Goal: Information Seeking & Learning: Learn about a topic

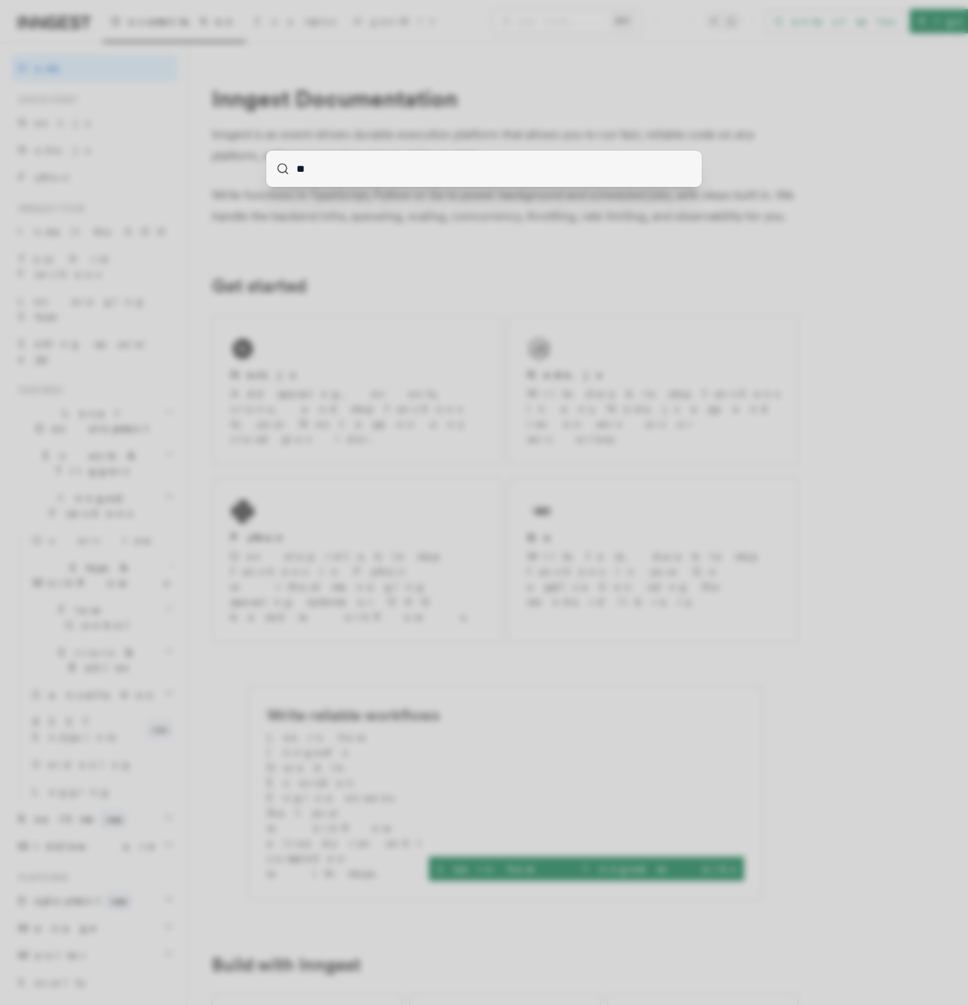
type input "***"
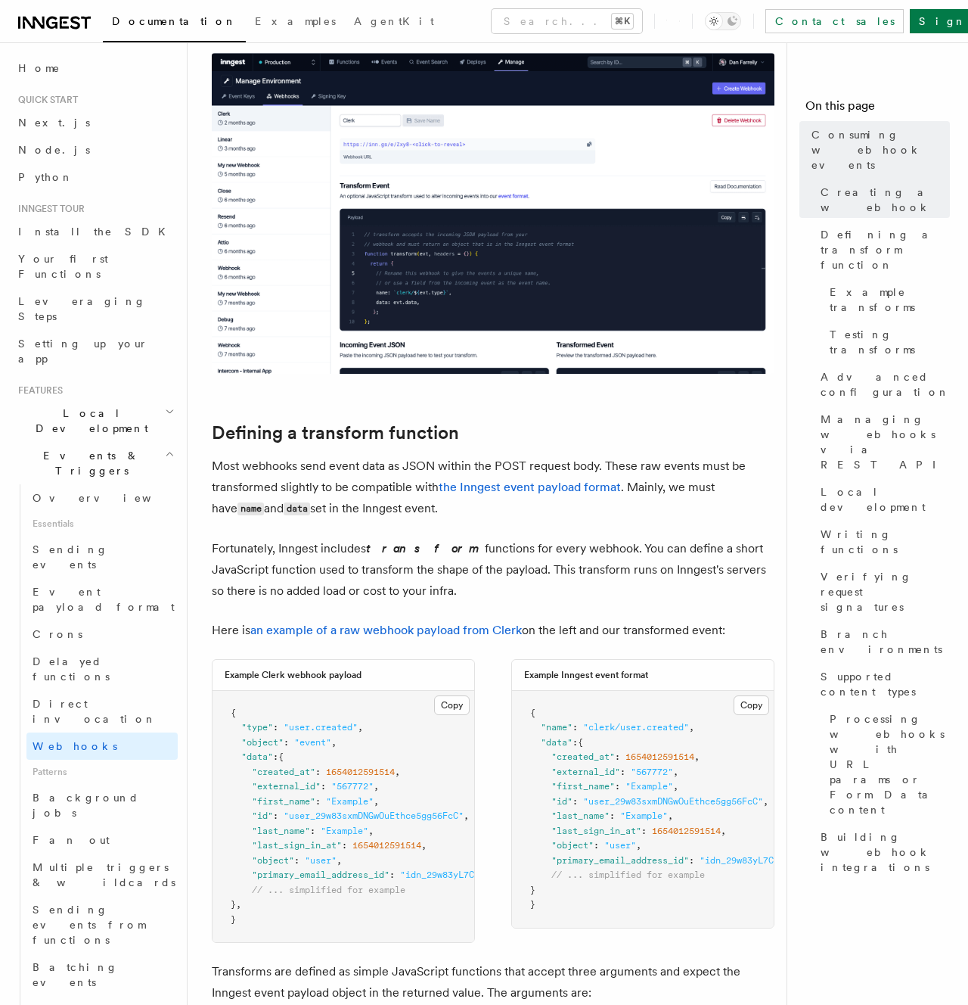
scroll to position [709, 0]
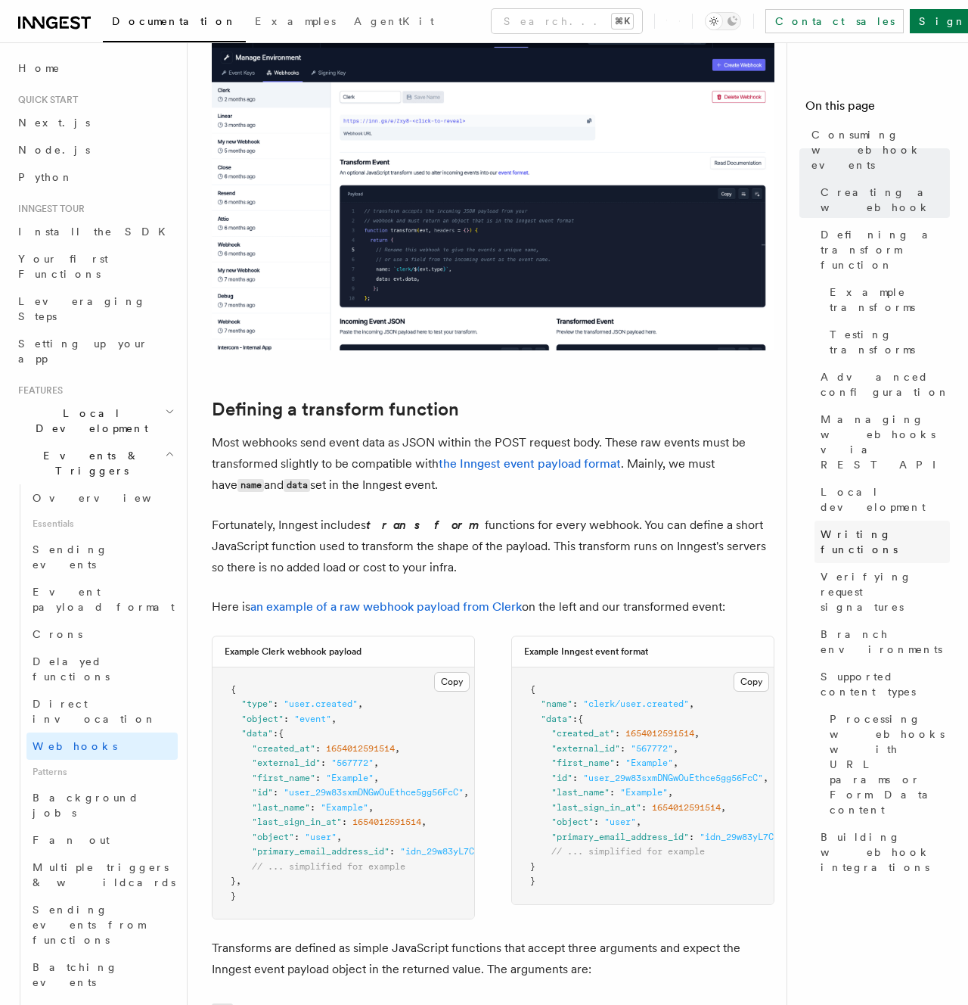
click at [885, 526] on span "Writing functions" at bounding box center [885, 541] width 129 height 30
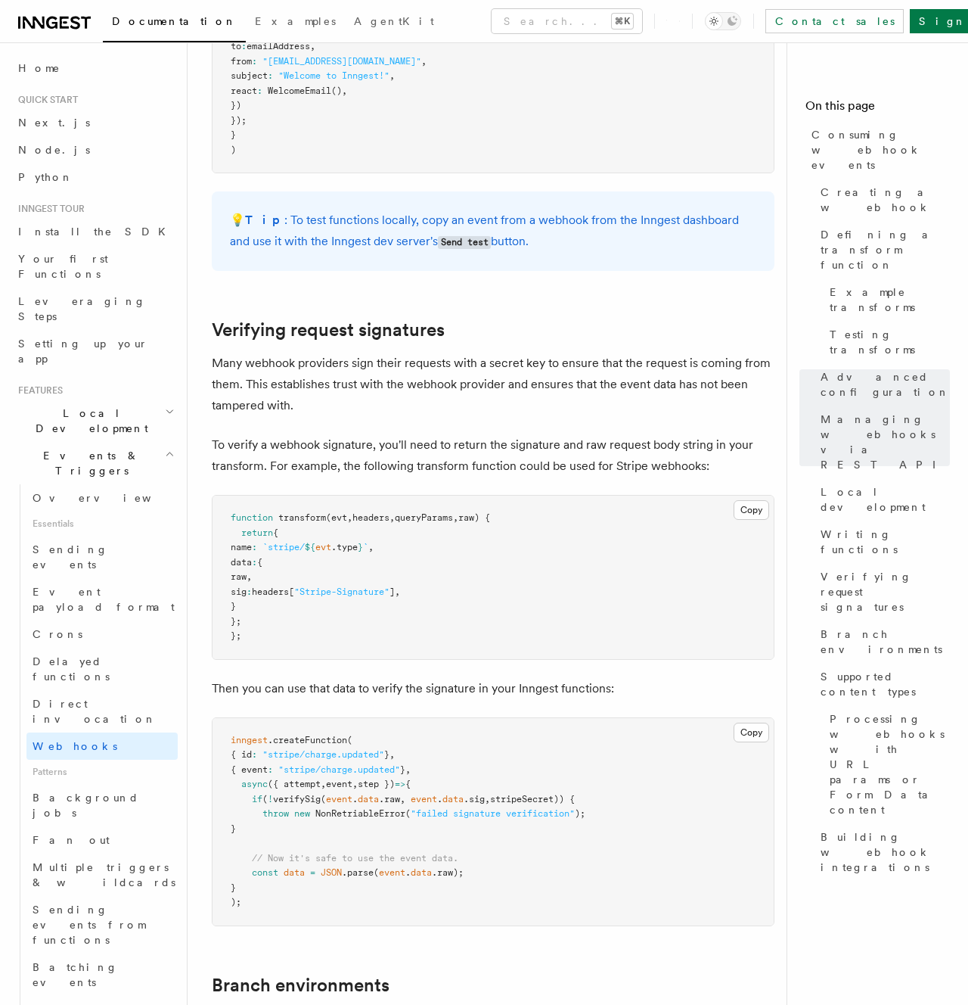
scroll to position [4203, 0]
click at [753, 501] on button "Copy Copied" at bounding box center [752, 511] width 36 height 20
click at [754, 723] on button "Copy Copied" at bounding box center [752, 733] width 36 height 20
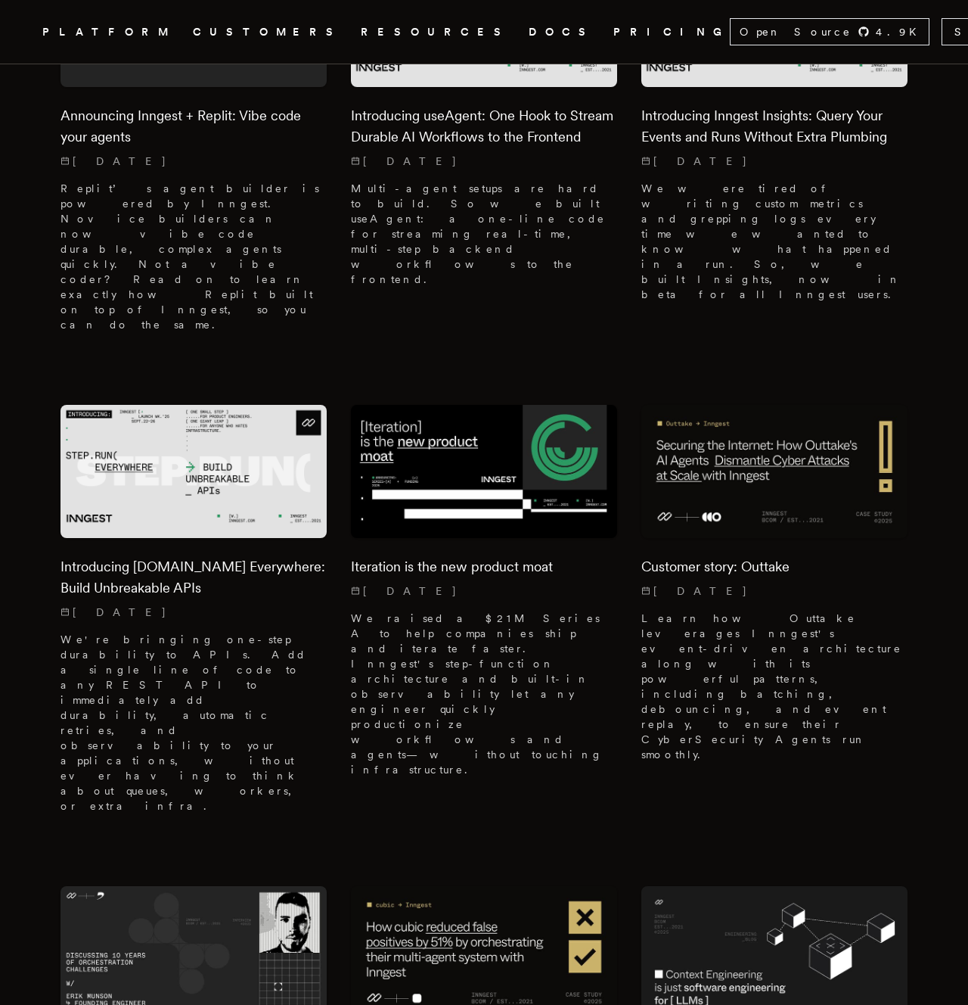
scroll to position [5794, 0]
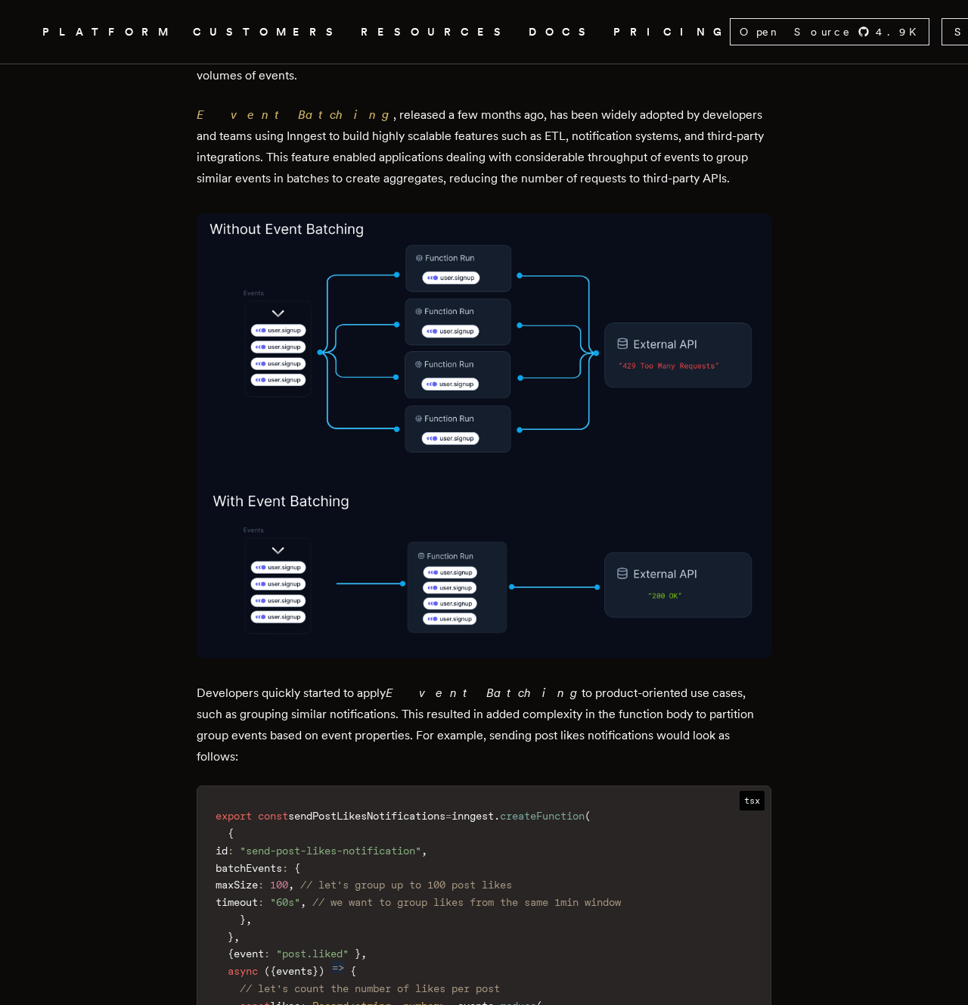
scroll to position [1080, 0]
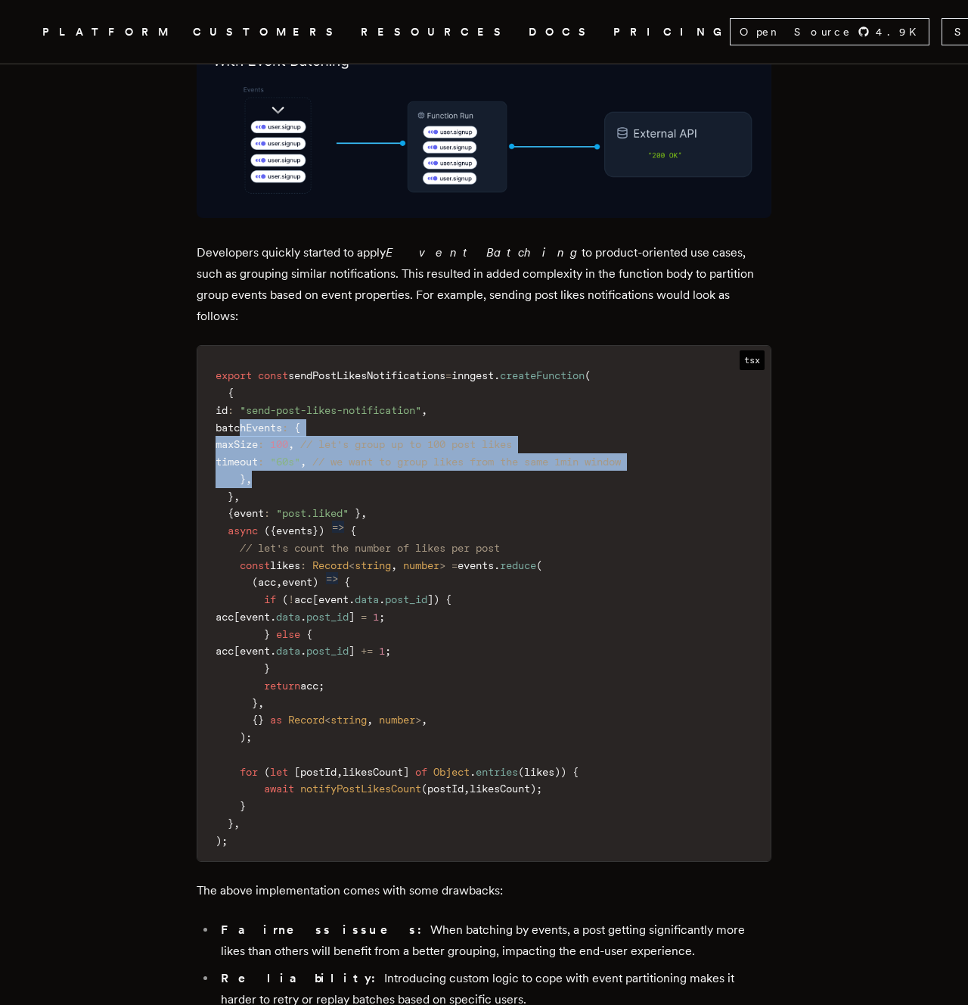
drag, startPoint x: 248, startPoint y: 398, endPoint x: 264, endPoint y: 445, distance: 49.5
click at [264, 445] on code "export const sendPostLikesNotifications = inngest . createFunction ( { id : "se…" at bounding box center [483, 608] width 573 height 506
copy code "batchEvents : { maxSize : 100 , // let's group up to 100 post likes timeout : "…"
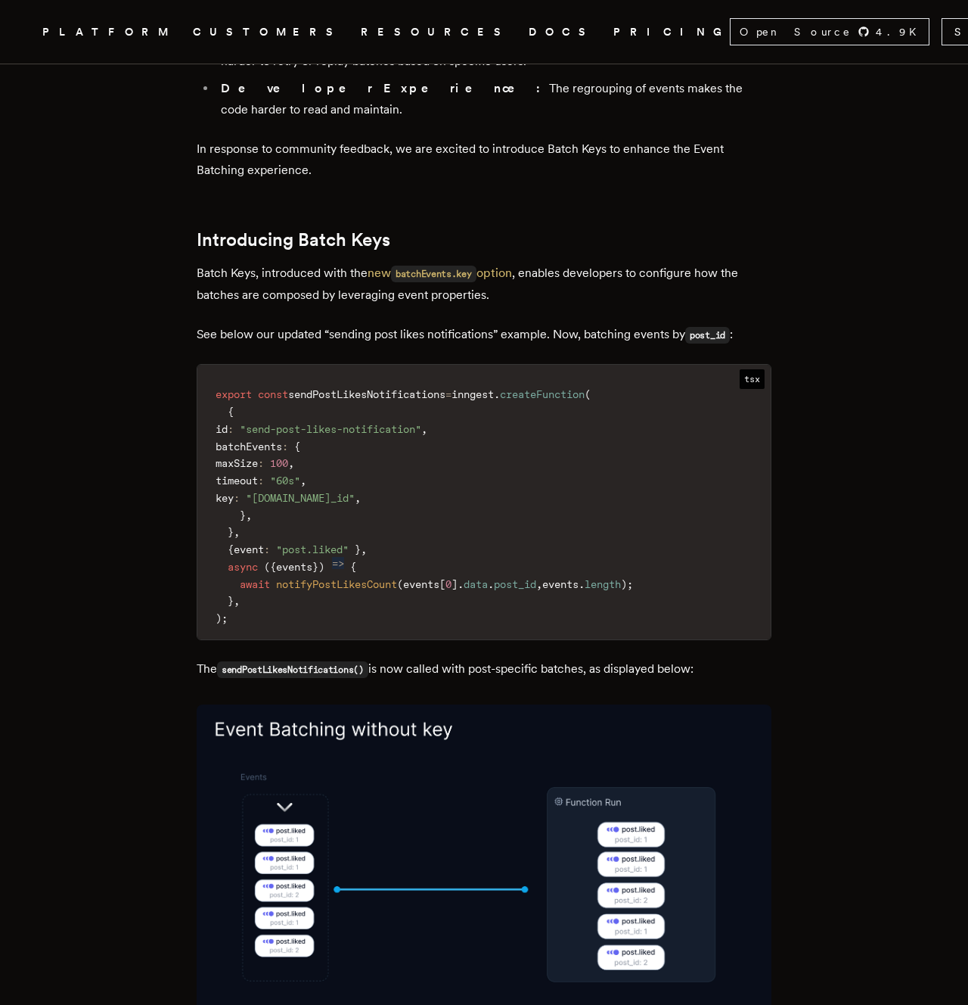
scroll to position [1911, 0]
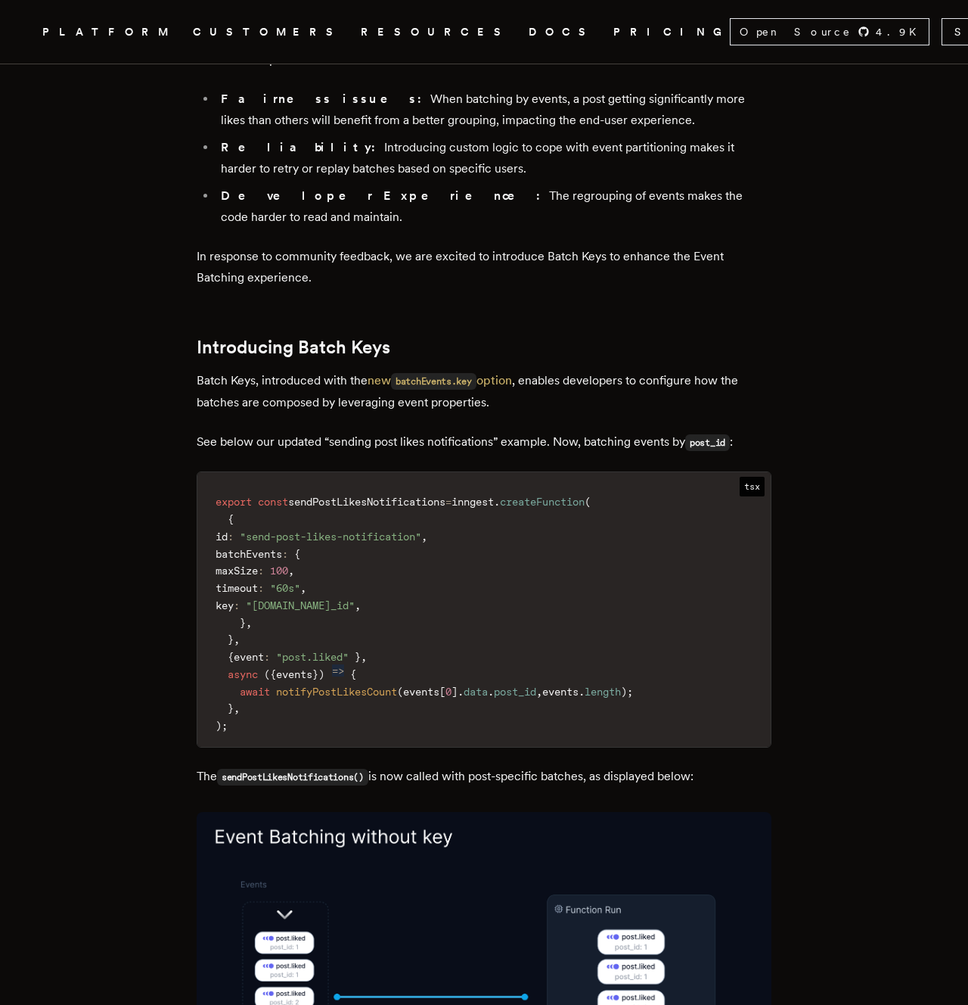
drag, startPoint x: 429, startPoint y: 553, endPoint x: 259, endPoint y: 559, distance: 169.5
click at [259, 559] on code "export const sendPostLikesNotifications = inngest . createFunction ( { id : "se…" at bounding box center [483, 614] width 573 height 266
copy code "key : "event.data.post_id" ,"
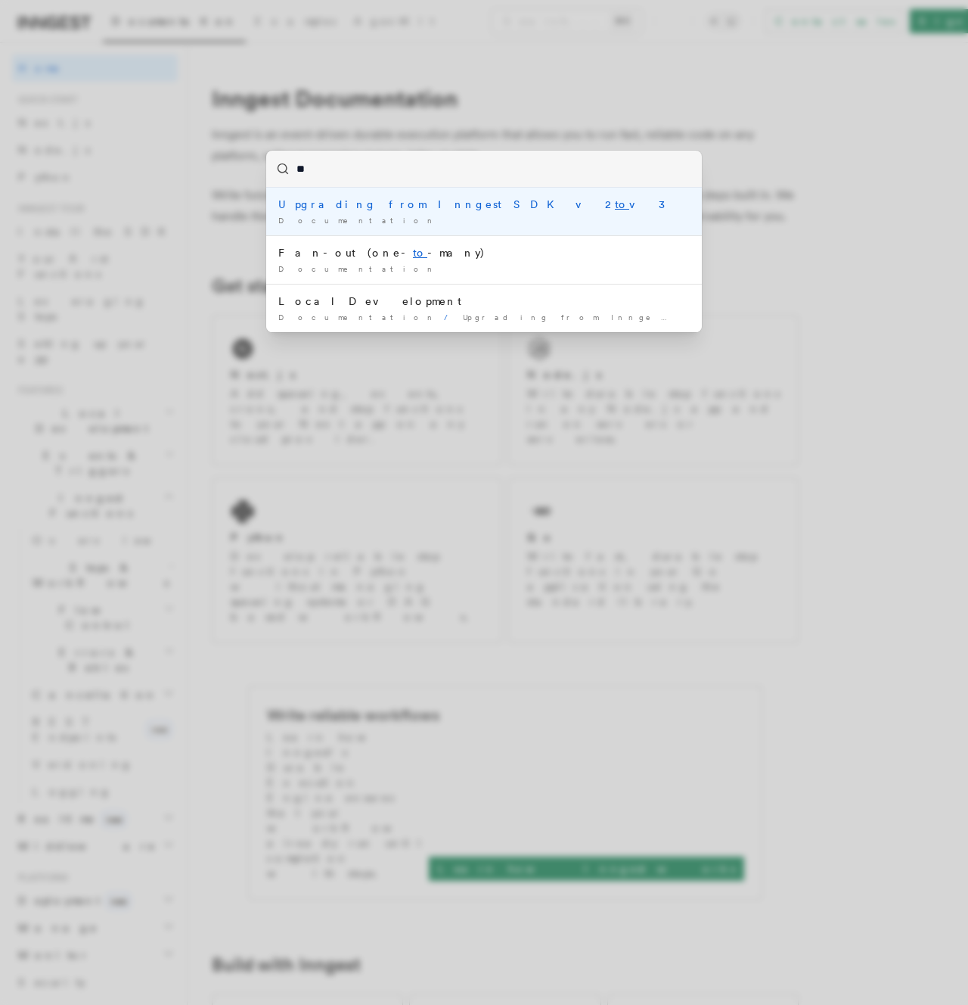
type input "*"
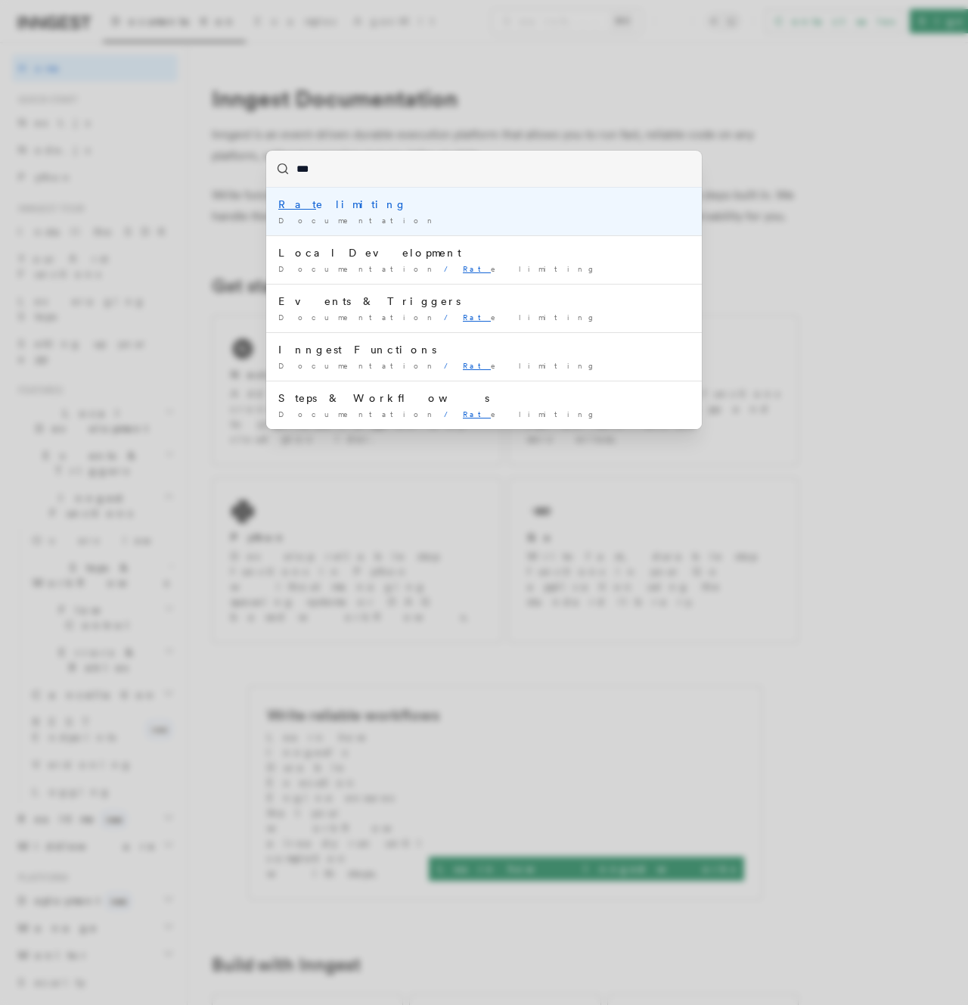
type input "****"
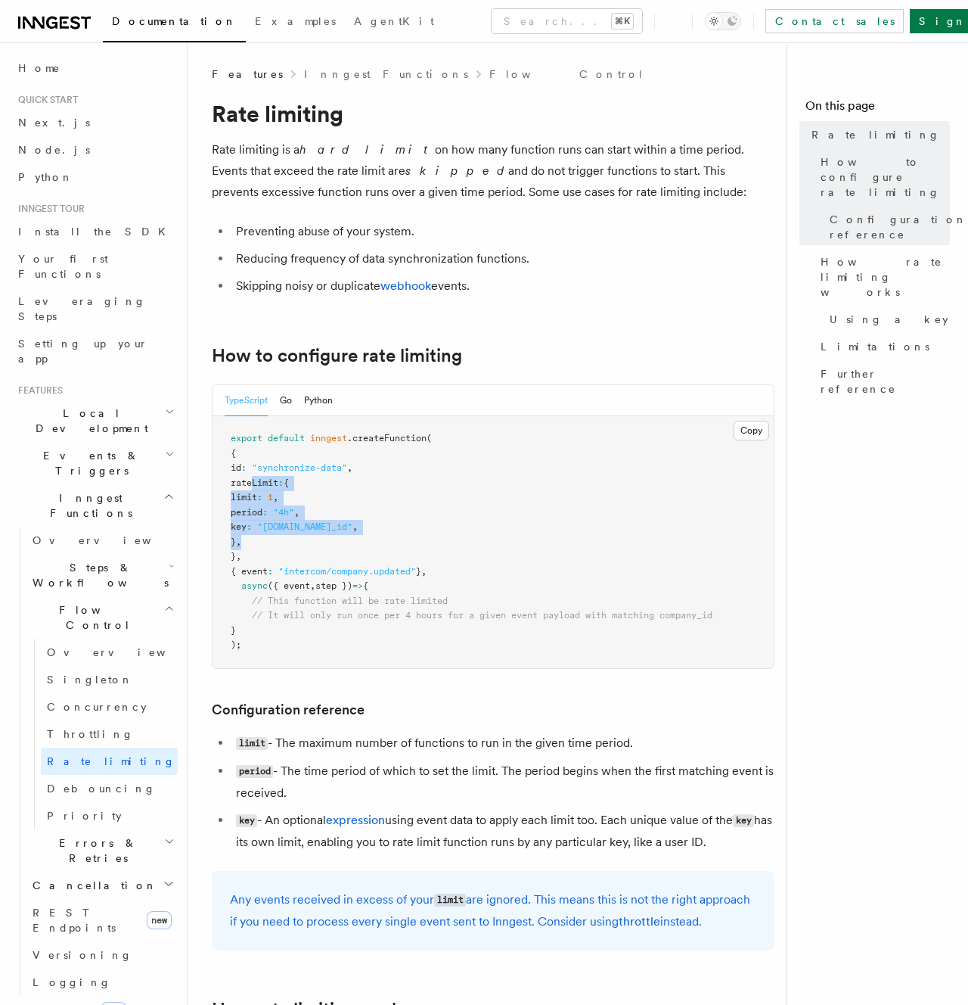
drag, startPoint x: 250, startPoint y: 485, endPoint x: 264, endPoint y: 539, distance: 55.4
click at [264, 539] on pre "export default inngest .createFunction ( { id : "synchronize-data" , rateLimit …" at bounding box center [493, 542] width 561 height 252
copy code "rateLimit : { limit : 1 , period : "4h" , key : "event.data.company_id" , } ,"
click at [79, 802] on link "Priority" at bounding box center [109, 815] width 137 height 27
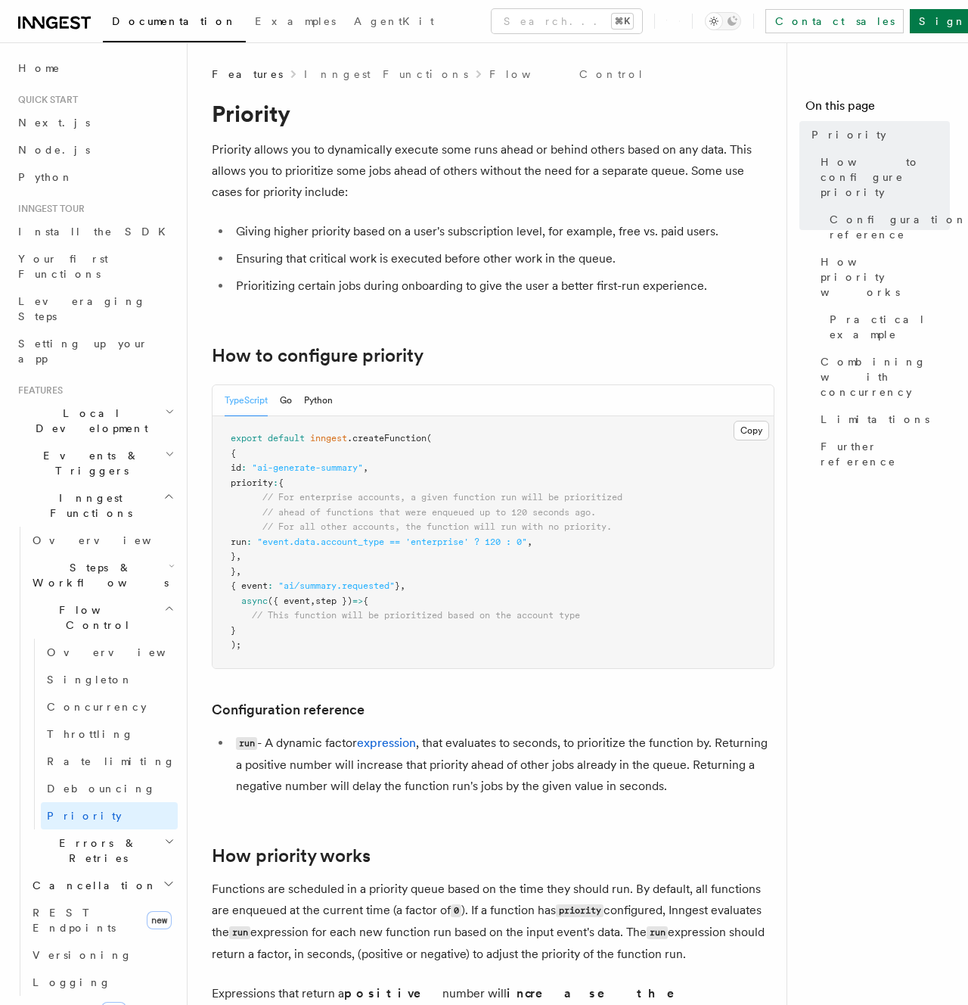
drag, startPoint x: 264, startPoint y: 545, endPoint x: 585, endPoint y: 544, distance: 320.7
click at [585, 544] on pre "export default inngest .createFunction ( { id : "ai-generate-summary" , priorit…" at bounding box center [493, 542] width 561 height 252
copy span "run : "event.data.account_type == 'enterprise' ? 120 : 0" ,"
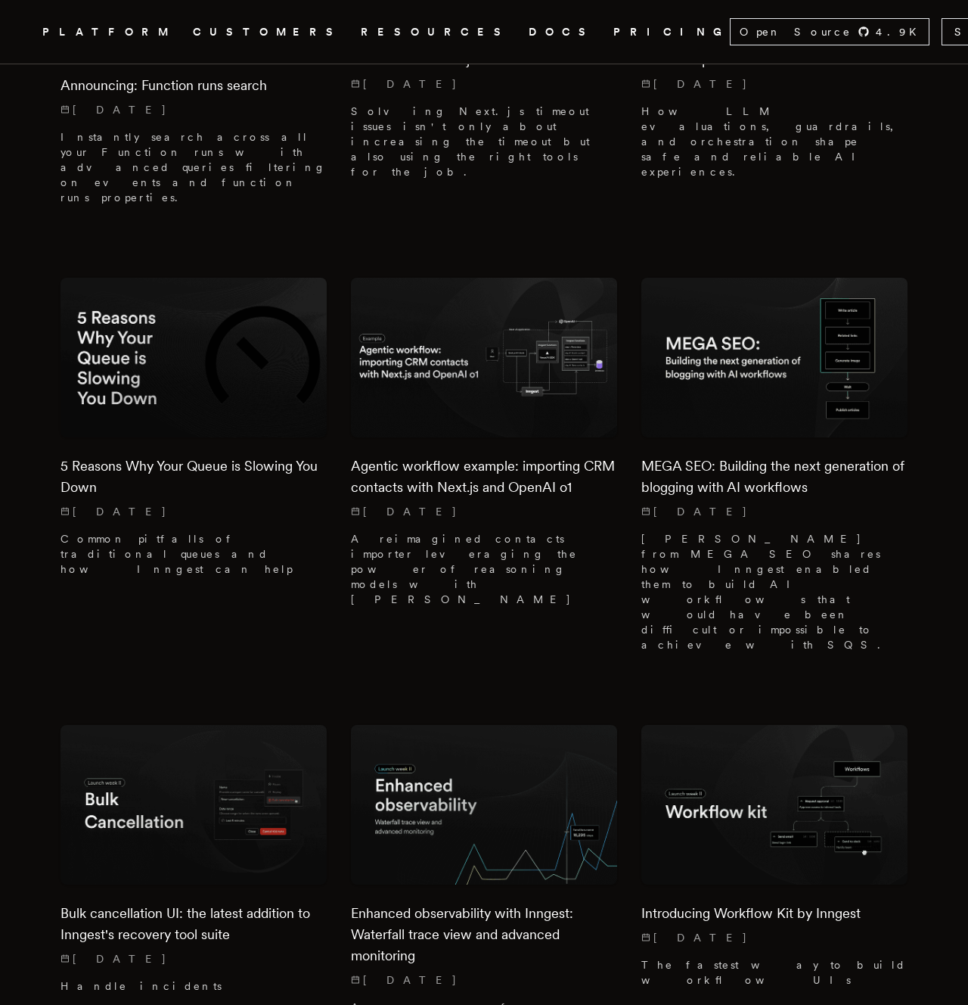
scroll to position [5178, 0]
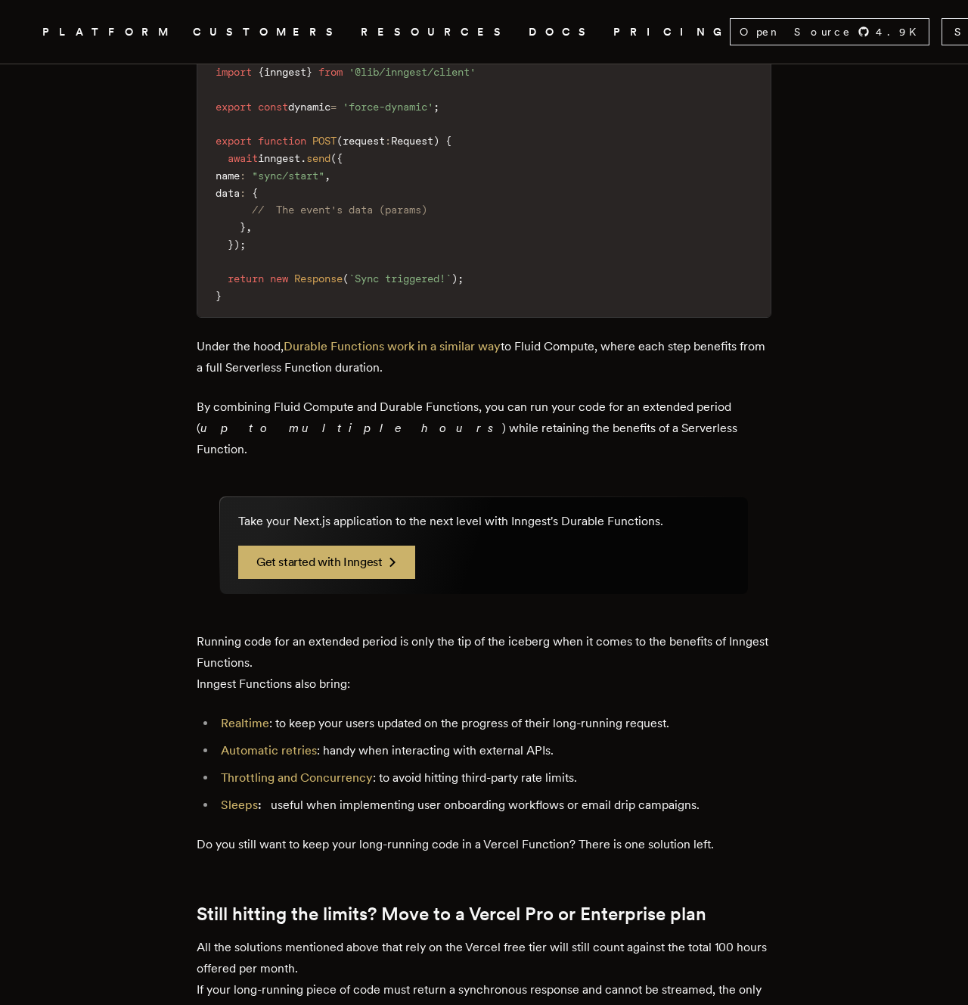
scroll to position [2787, 0]
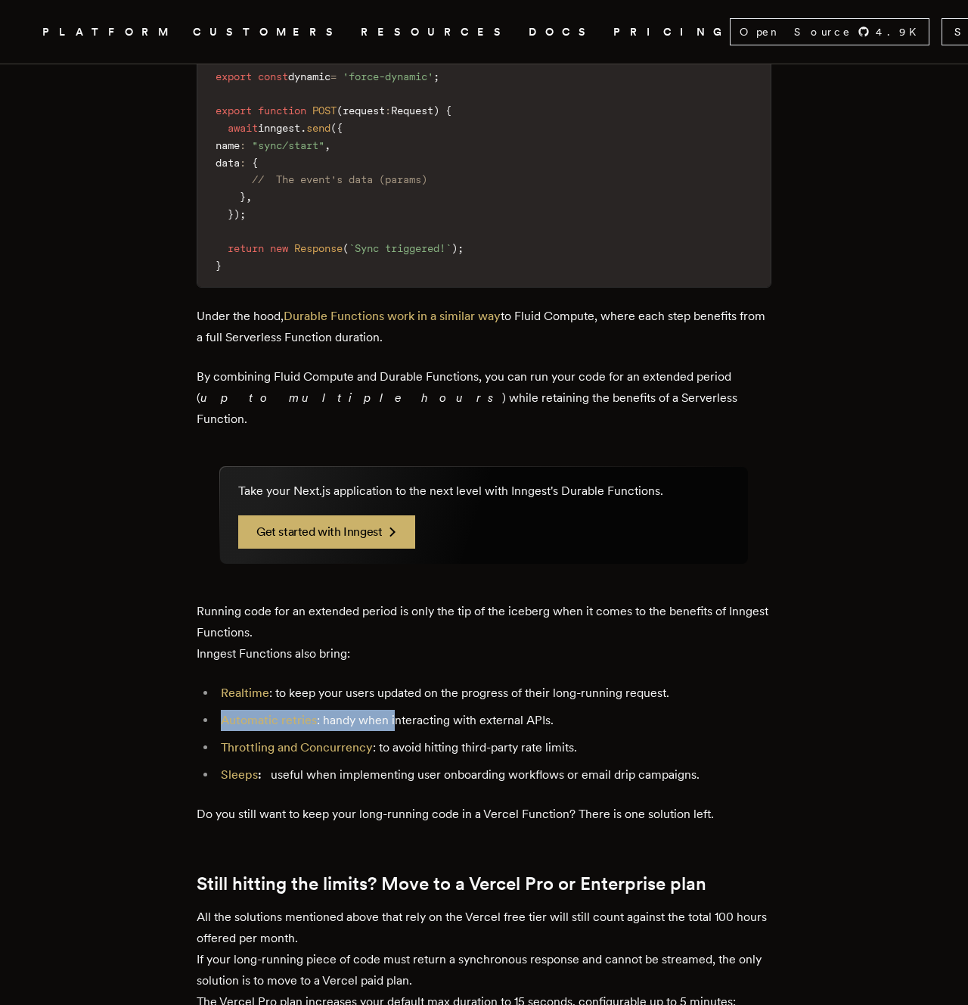
drag, startPoint x: 245, startPoint y: 600, endPoint x: 436, endPoint y: 599, distance: 191.4
click at [441, 710] on li "Automatic retries : handy when interacting with external APIs." at bounding box center [493, 720] width 555 height 21
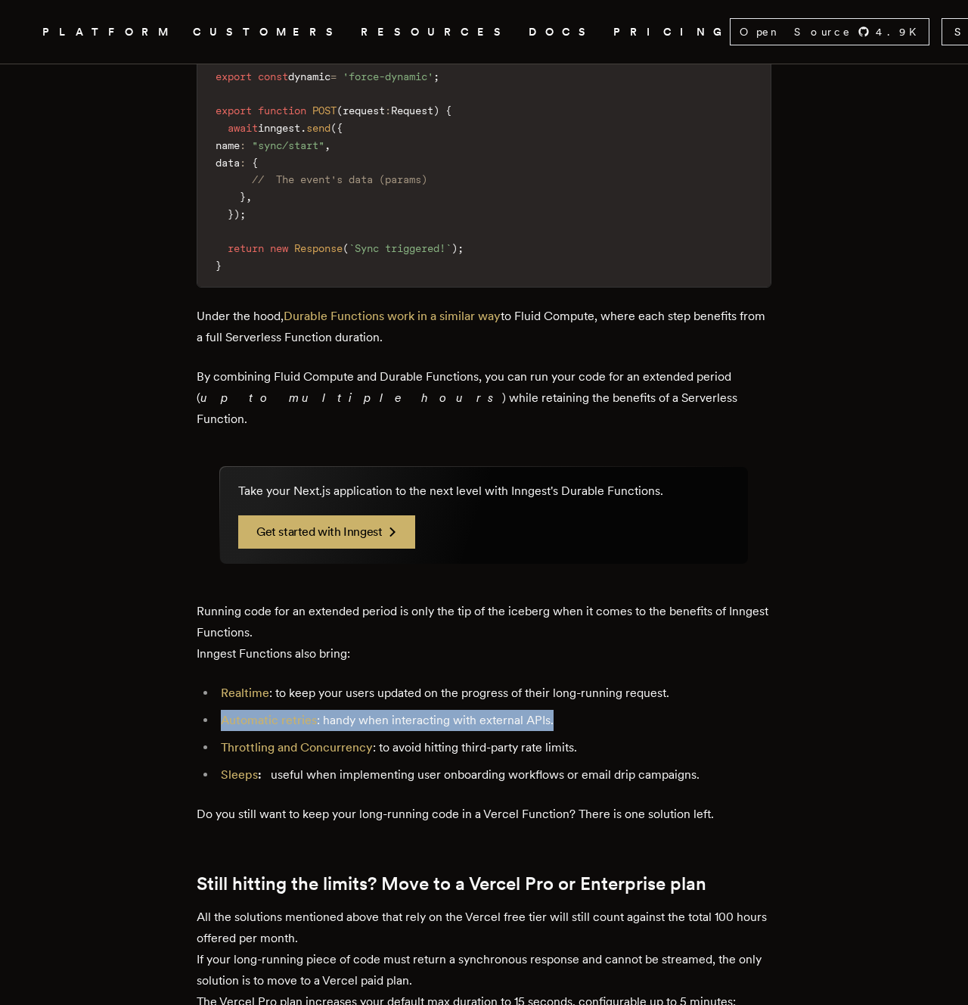
click at [525, 710] on li "Automatic retries : handy when interacting with external APIs." at bounding box center [493, 720] width 555 height 21
click at [610, 710] on li "Automatic retries : handy when interacting with external APIs." at bounding box center [493, 720] width 555 height 21
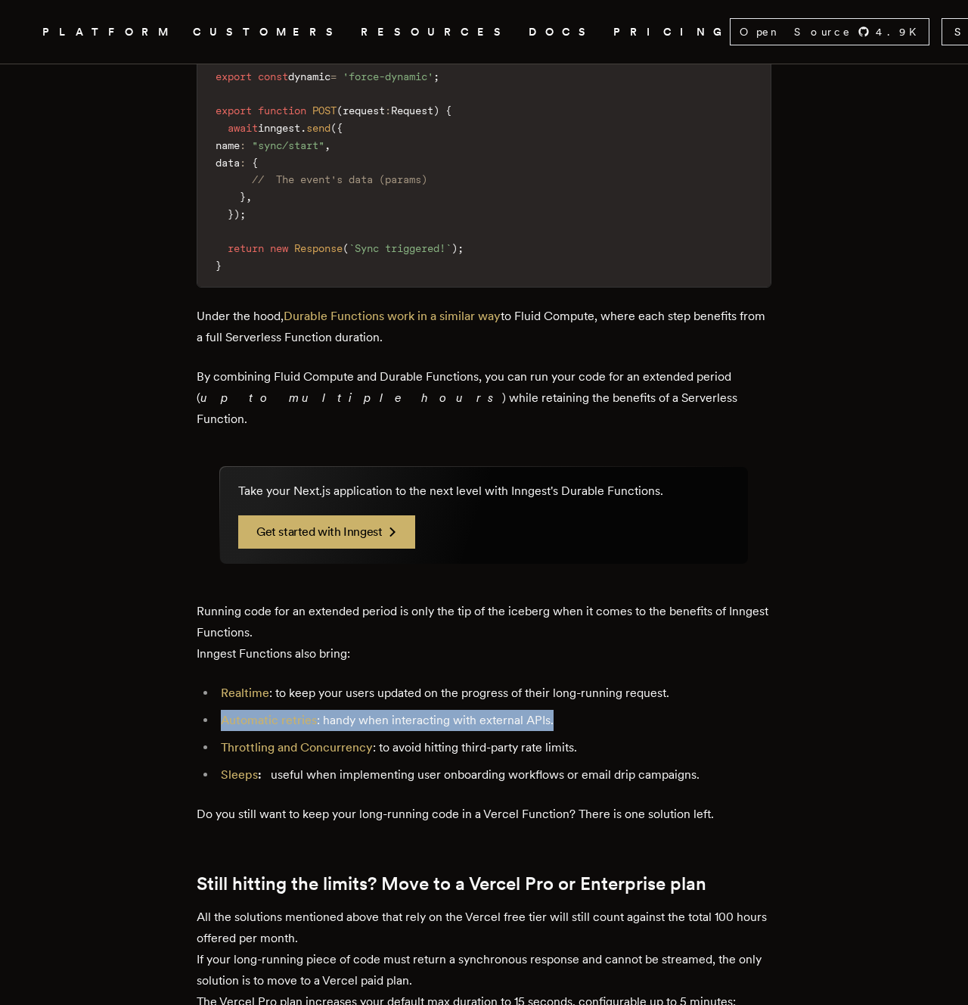
click at [610, 710] on li "Automatic retries : handy when interacting with external APIs." at bounding box center [493, 720] width 555 height 21
click at [646, 710] on li "Automatic retries : handy when interacting with external APIs." at bounding box center [493, 720] width 555 height 21
click at [688, 710] on li "Automatic retries : handy when interacting with external APIs." at bounding box center [493, 720] width 555 height 21
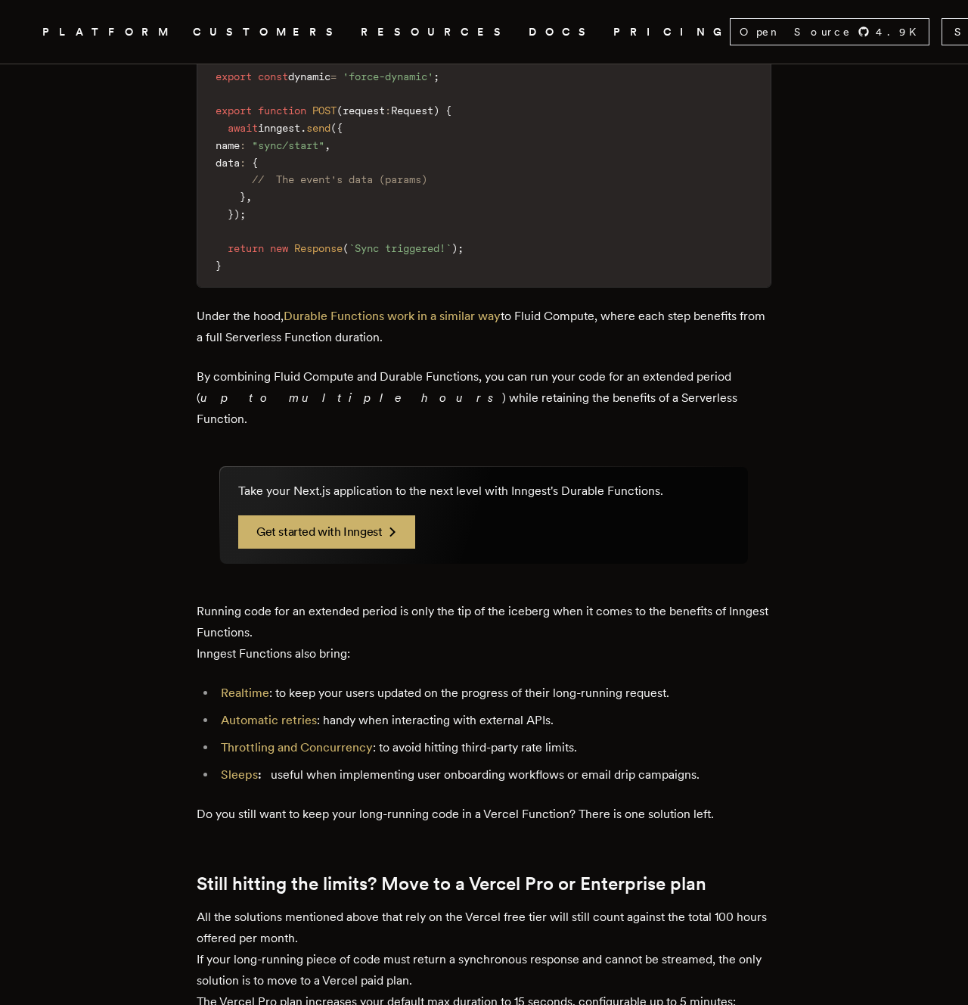
click at [688, 710] on li "Automatic retries : handy when interacting with external APIs." at bounding box center [493, 720] width 555 height 21
click at [641, 710] on li "Automatic retries : handy when interacting with external APIs." at bounding box center [493, 720] width 555 height 21
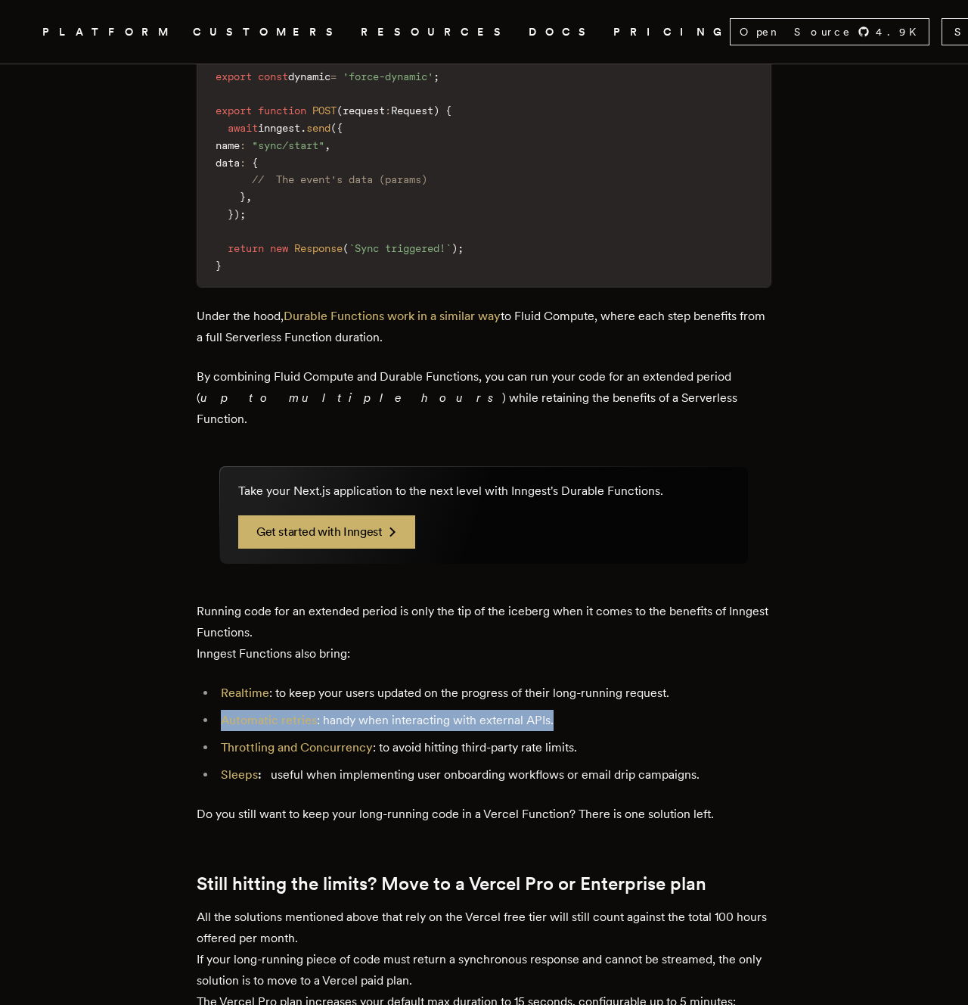
click at [680, 710] on li "Automatic retries : handy when interacting with external APIs." at bounding box center [493, 720] width 555 height 21
click at [388, 710] on li "Automatic retries : handy when interacting with external APIs." at bounding box center [493, 720] width 555 height 21
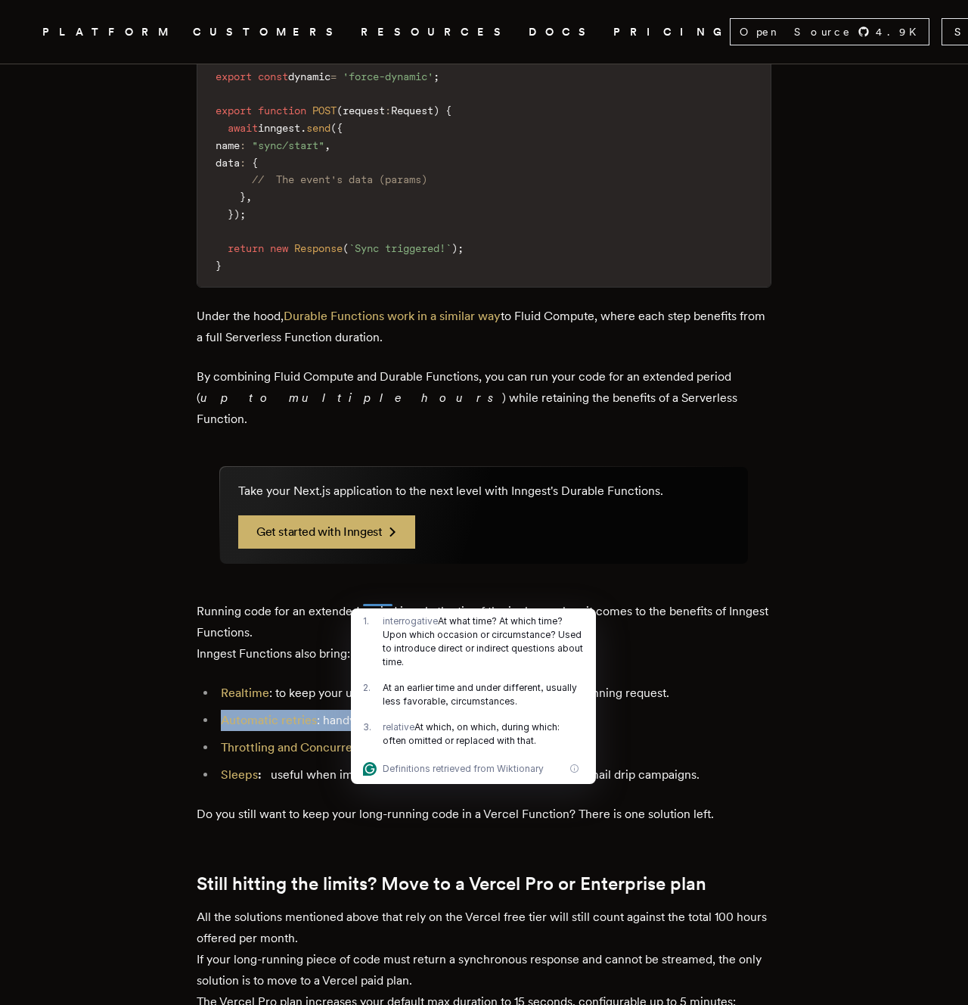
click at [629, 710] on li "Automatic retries : handy when interacting with external APIs." at bounding box center [493, 720] width 555 height 21
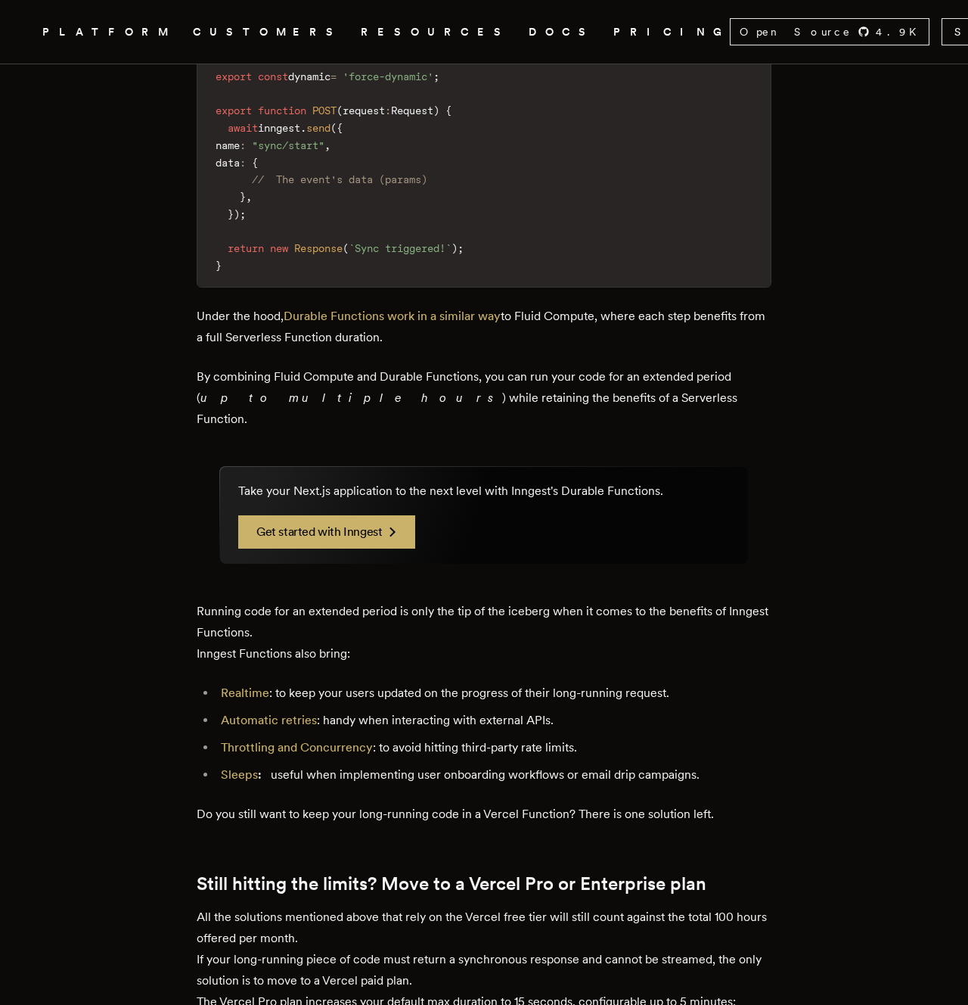
click at [629, 710] on li "Automatic retries : handy when interacting with external APIs." at bounding box center [493, 720] width 555 height 21
click at [658, 710] on li "Automatic retries : handy when interacting with external APIs." at bounding box center [493, 720] width 555 height 21
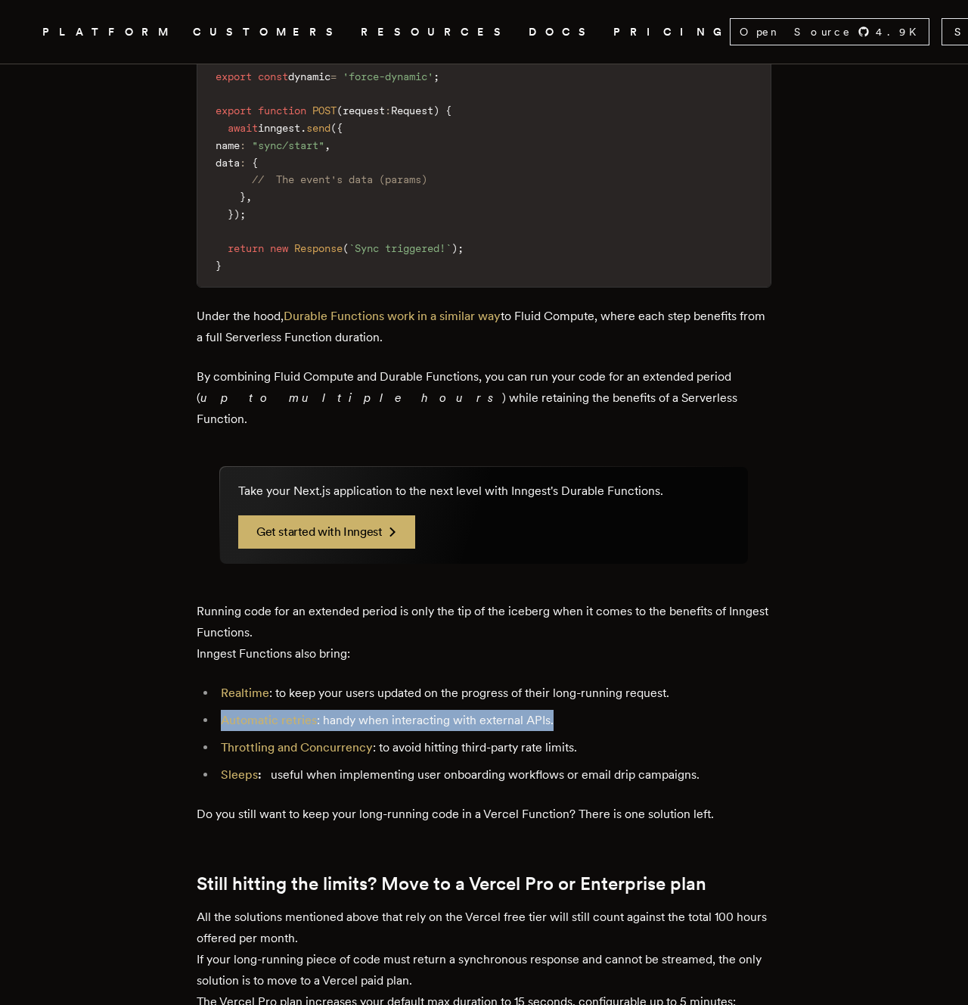
click at [677, 710] on li "Automatic retries : handy when interacting with external APIs." at bounding box center [493, 720] width 555 height 21
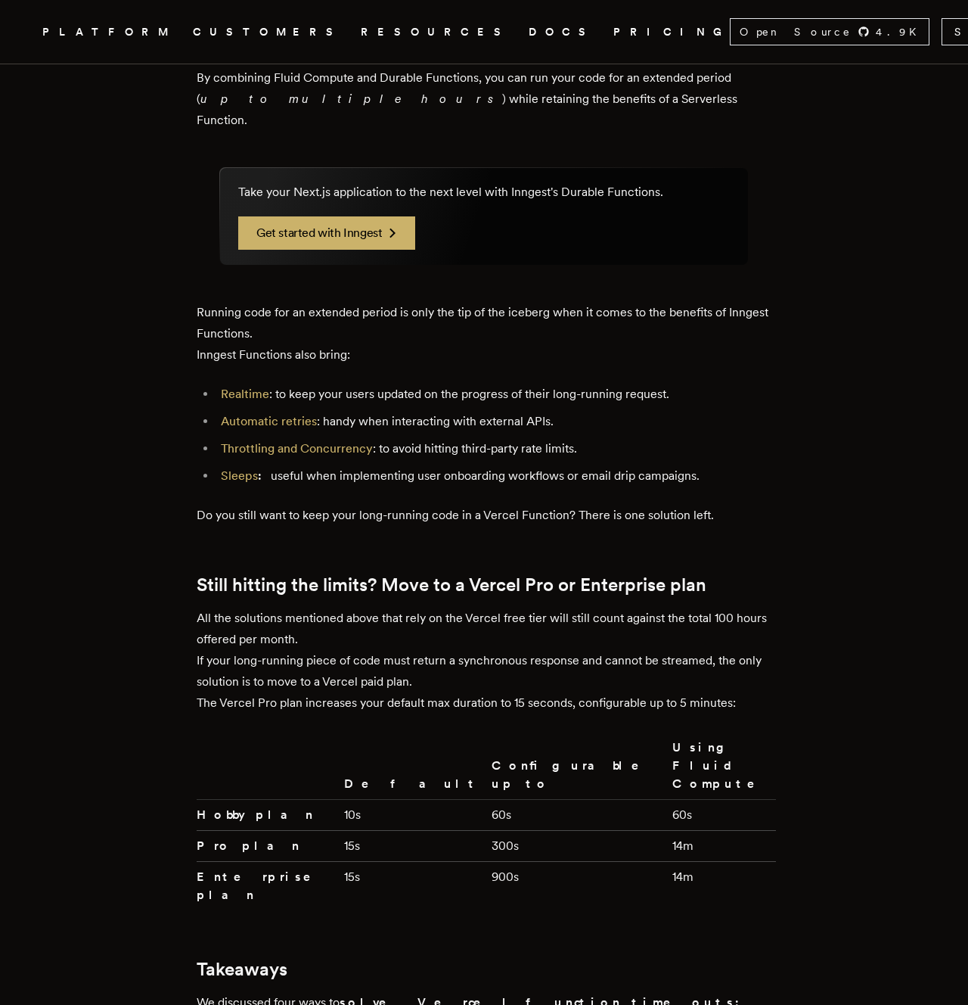
scroll to position [2691, 0]
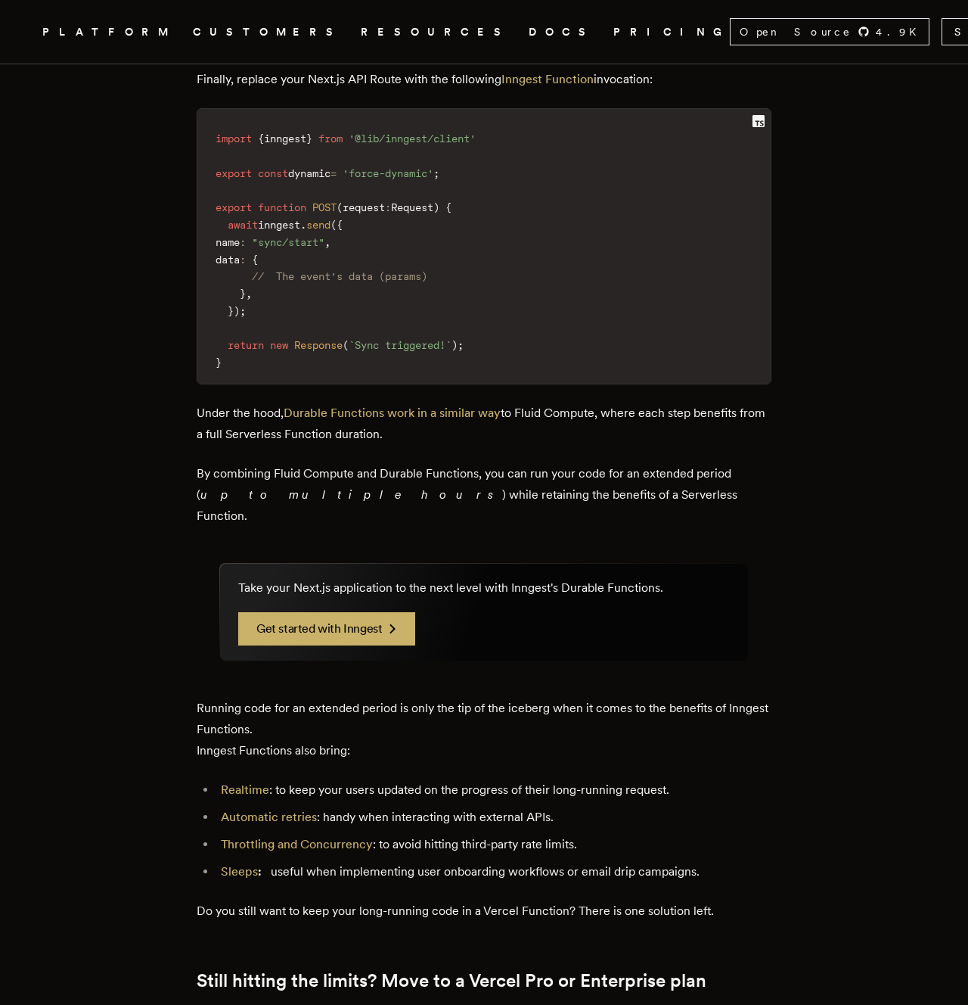
click at [624, 779] on ul "Realtime : to keep your users updated on the progress of their long-running req…" at bounding box center [484, 830] width 575 height 103
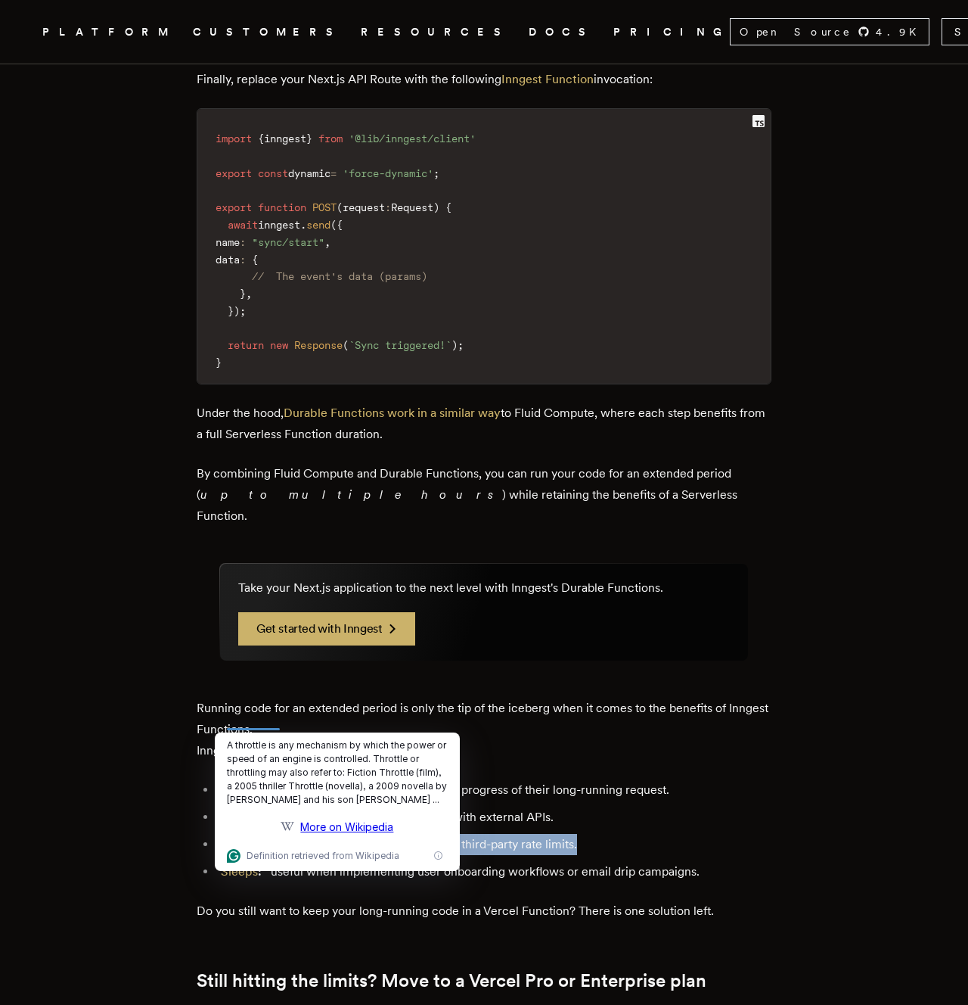
click at [658, 834] on li "Throttling and Concurrency : to avoid hitting third-party rate limits." at bounding box center [493, 844] width 555 height 21
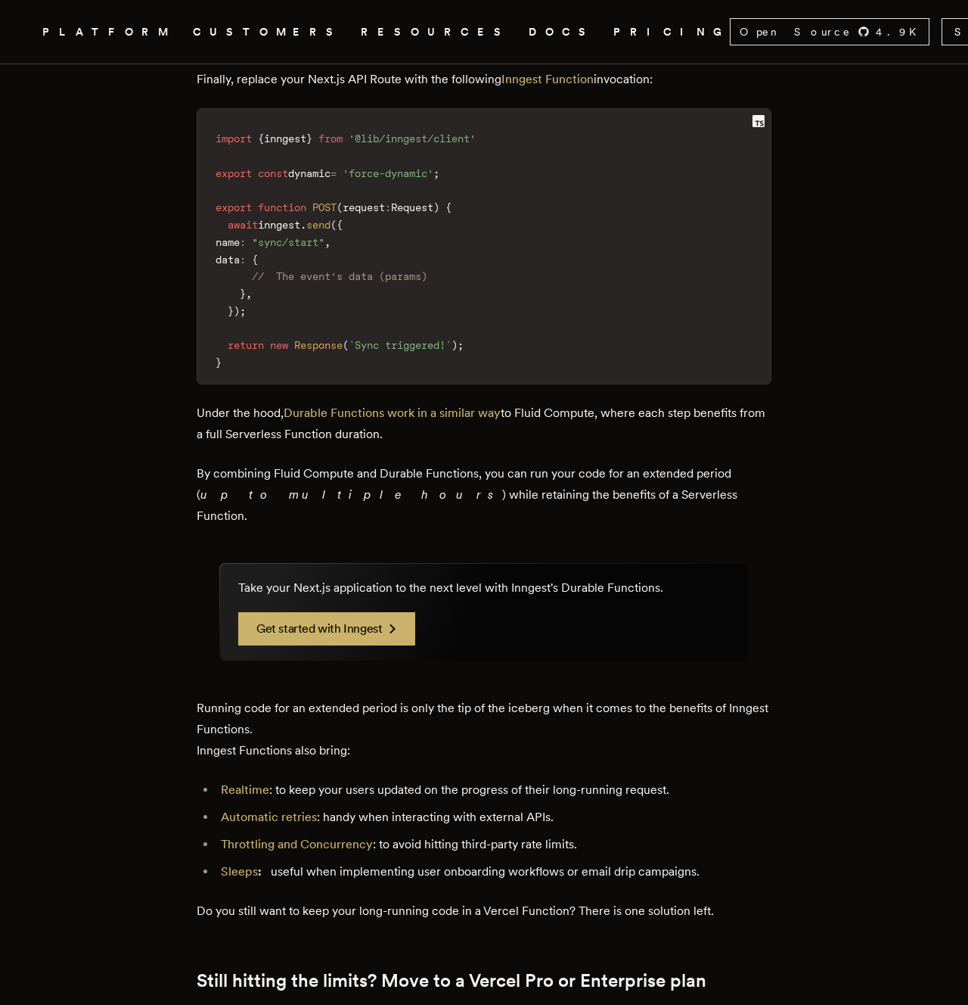
click at [658, 834] on li "Throttling and Concurrency : to avoid hitting third-party rate limits." at bounding box center [493, 844] width 555 height 21
click at [679, 834] on li "Throttling and Concurrency : to avoid hitting third-party rate limits." at bounding box center [493, 844] width 555 height 21
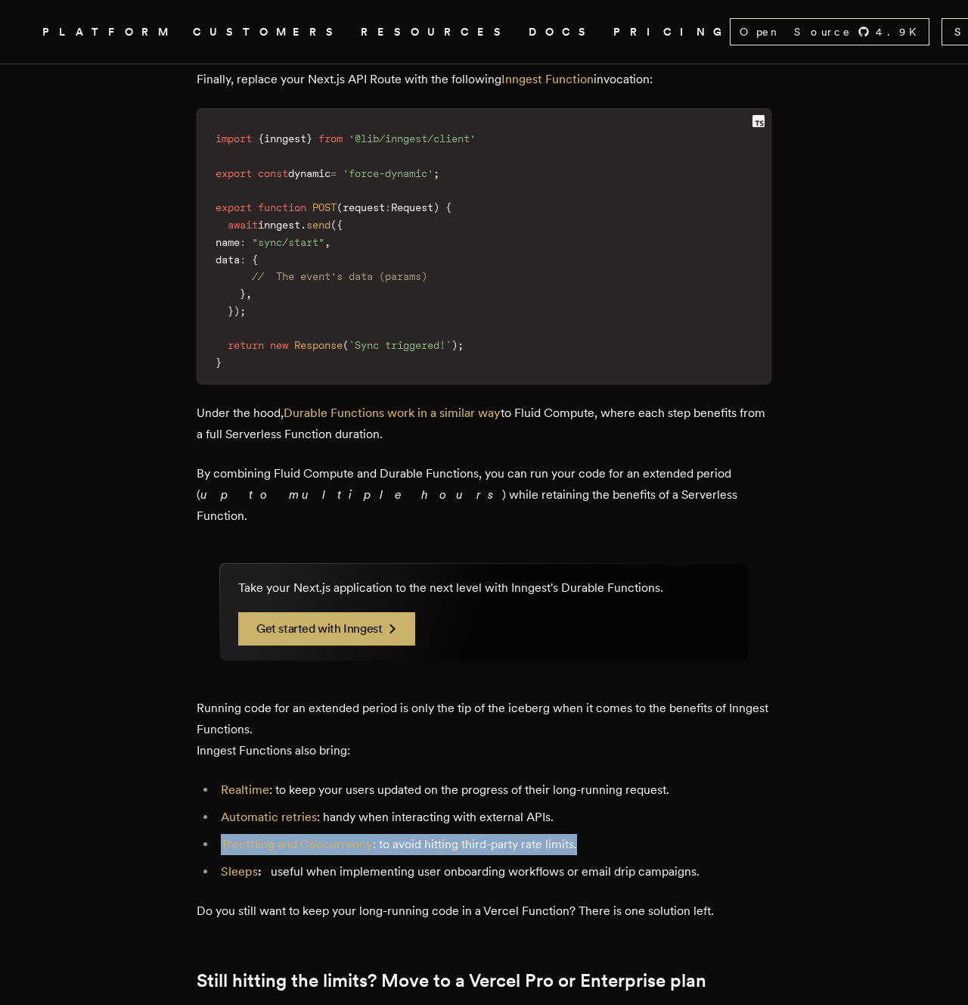
click at [679, 834] on li "Throttling and Concurrency : to avoid hitting third-party rate limits." at bounding box center [493, 844] width 555 height 21
click at [692, 834] on li "Throttling and Concurrency : to avoid hitting third-party rate limits." at bounding box center [493, 844] width 555 height 21
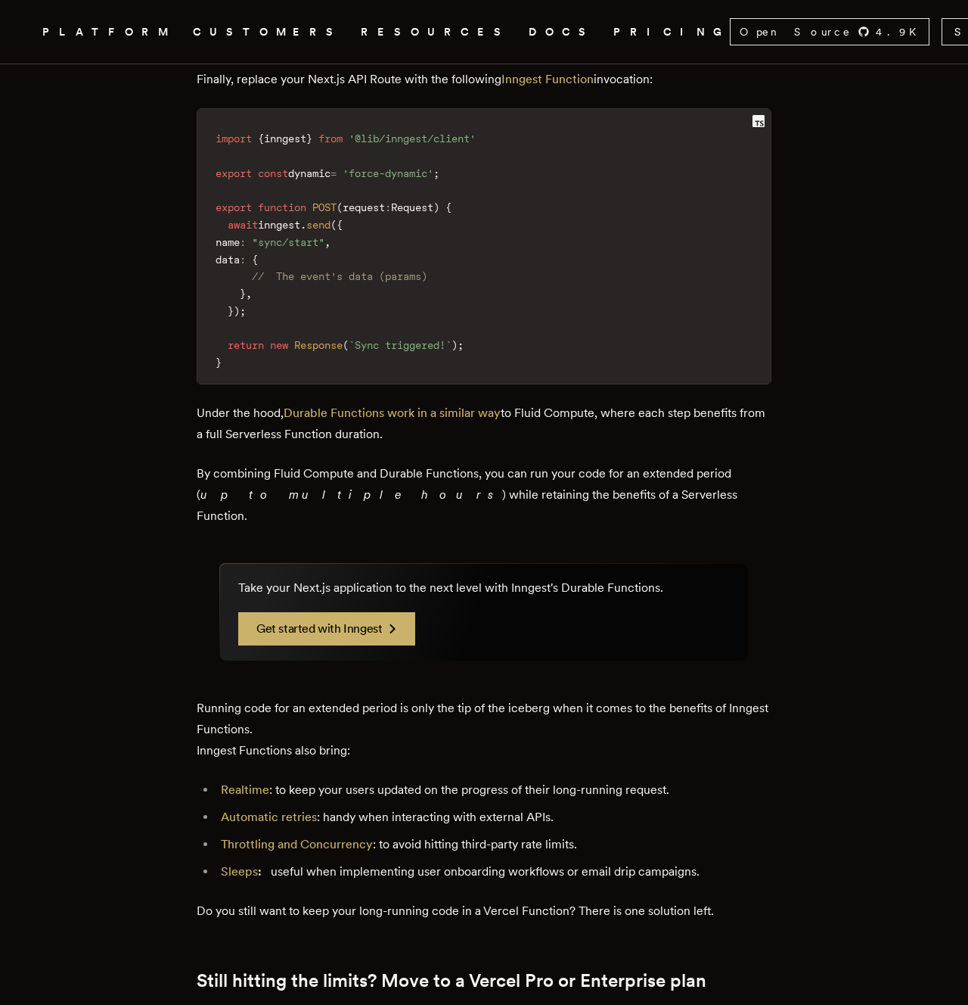
click at [692, 834] on li "Throttling and Concurrency : to avoid hitting third-party rate limits." at bounding box center [493, 844] width 555 height 21
click at [398, 779] on li "Realtime : to keep your users updated on the progress of their long-running req…" at bounding box center [493, 789] width 555 height 21
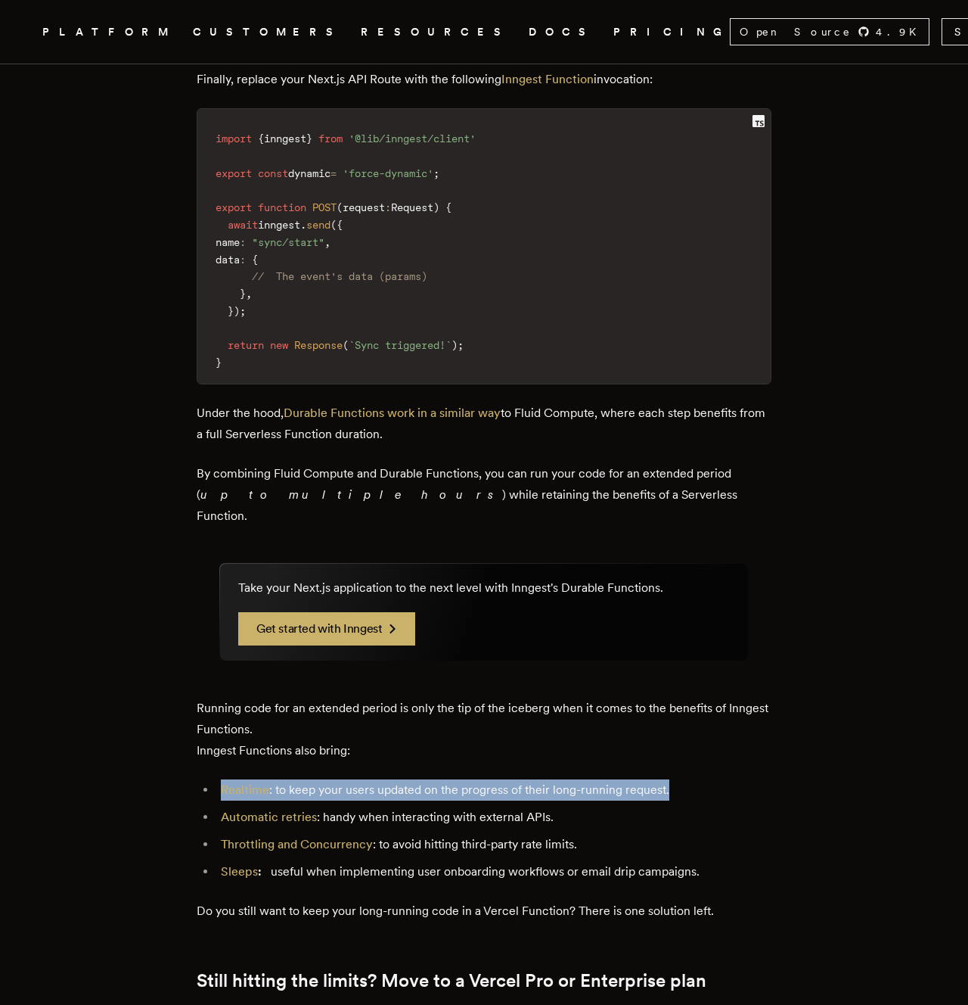
click at [545, 779] on li "Realtime : to keep your users updated on the progress of their long-running req…" at bounding box center [493, 789] width 555 height 21
click at [610, 834] on li "Throttling and Concurrency : to avoid hitting third-party rate limits." at bounding box center [493, 844] width 555 height 21
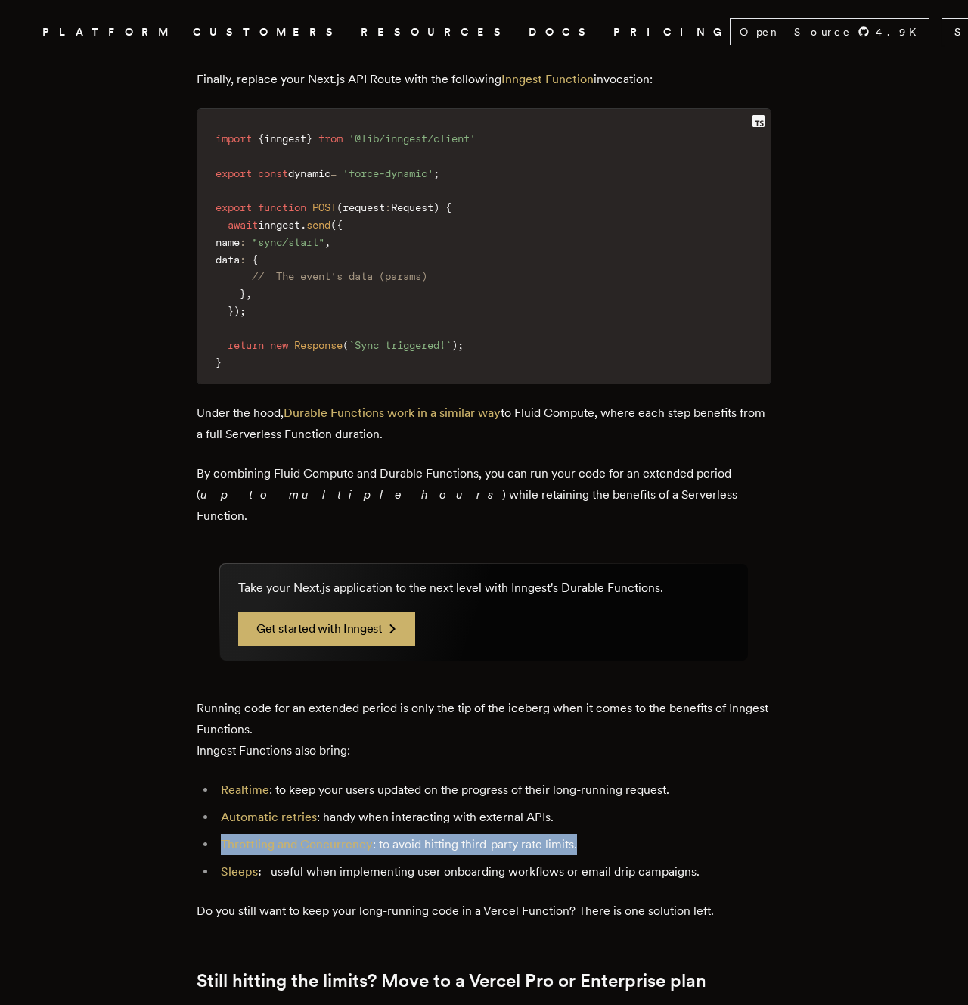
click at [610, 834] on li "Throttling and Concurrency : to avoid hitting third-party rate limits." at bounding box center [493, 844] width 555 height 21
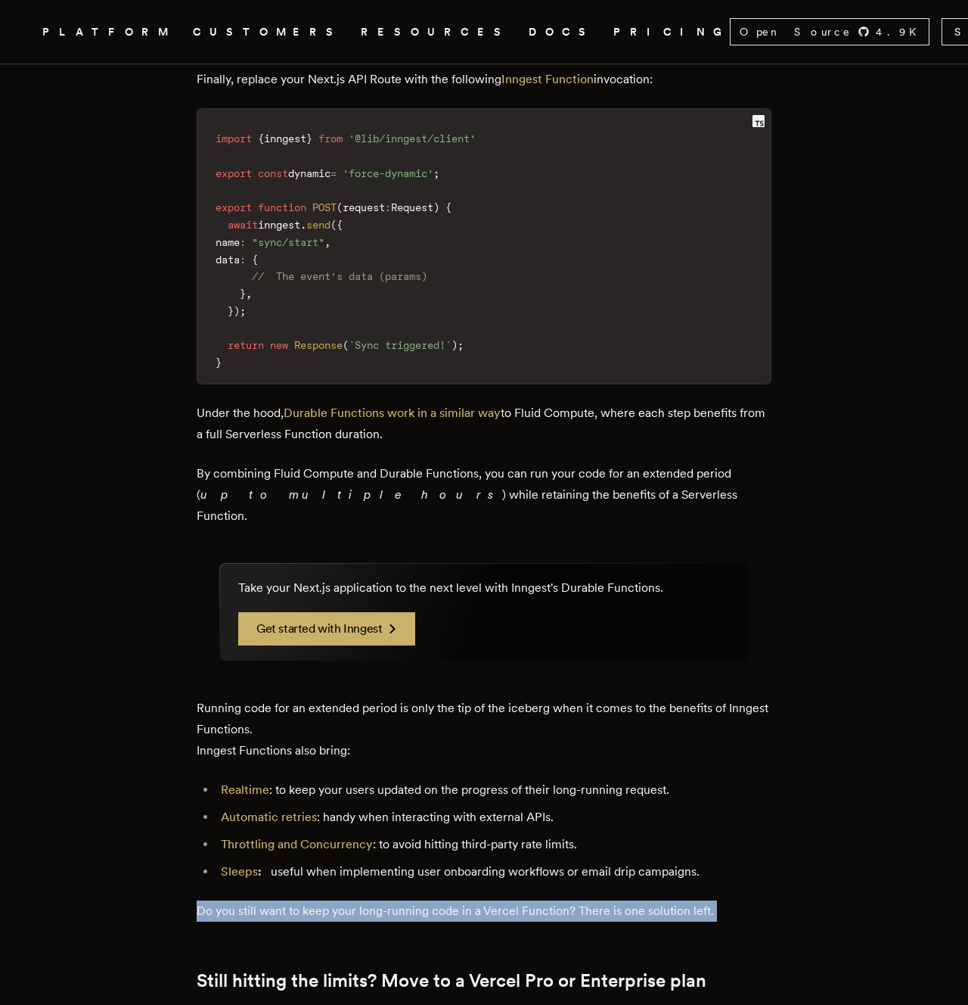
click at [495, 900] on p "Do you still want to keep your long-running code in a Vercel Function? There is…" at bounding box center [484, 910] width 575 height 21
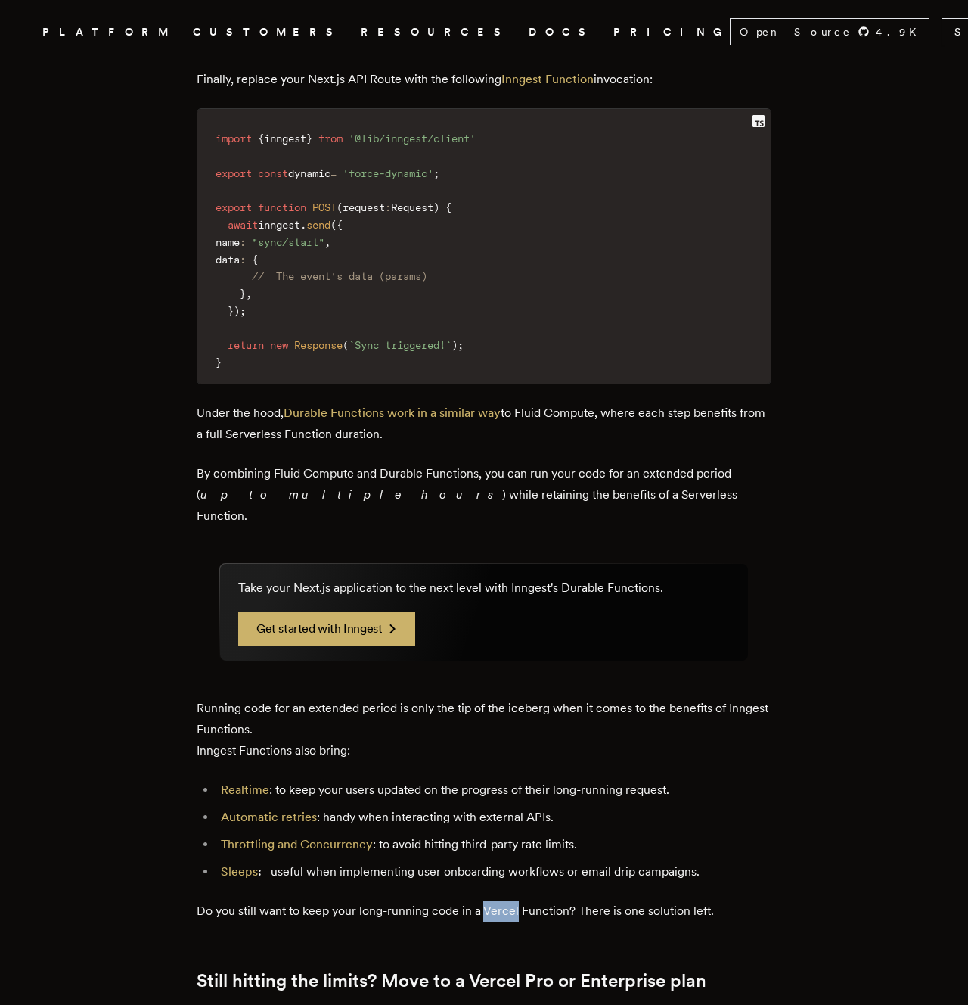
click at [495, 900] on p "Do you still want to keep your long-running code in a Vercel Function? There is…" at bounding box center [484, 910] width 575 height 21
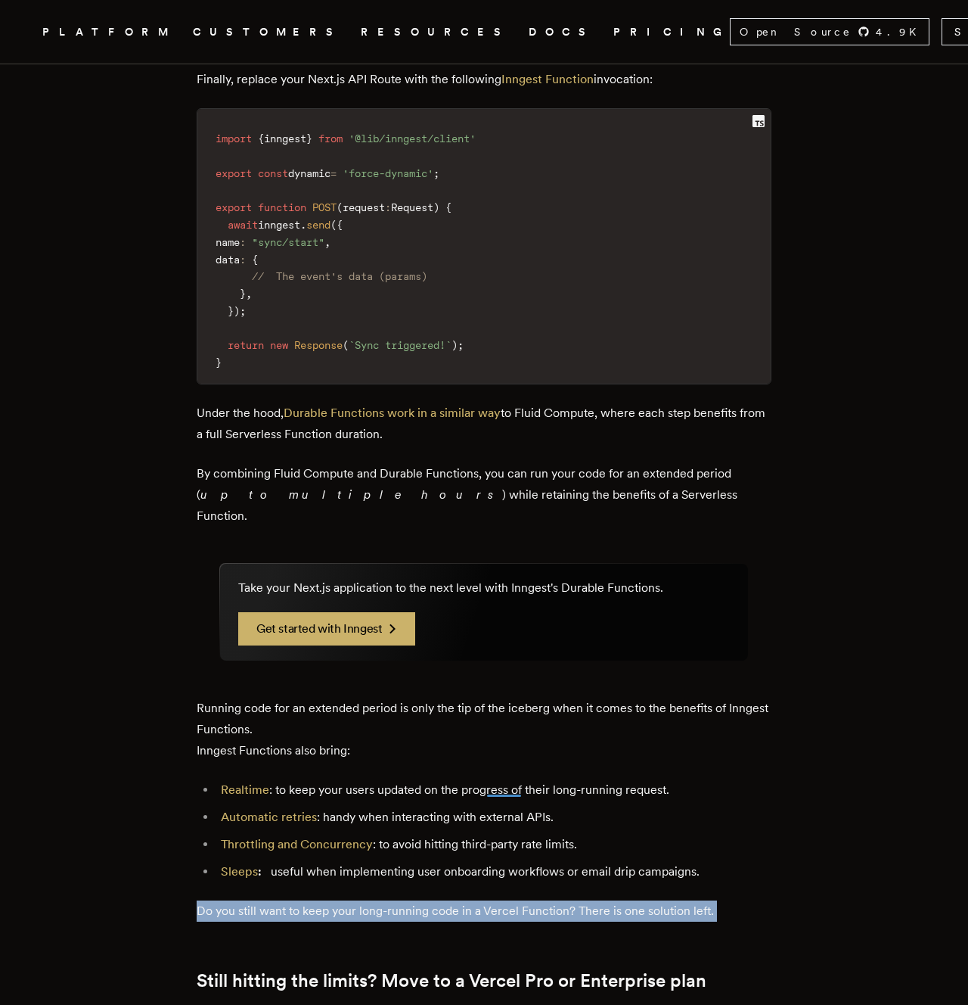
click at [495, 900] on p "Do you still want to keep your long-running code in a Vercel Function? There is…" at bounding box center [484, 910] width 575 height 21
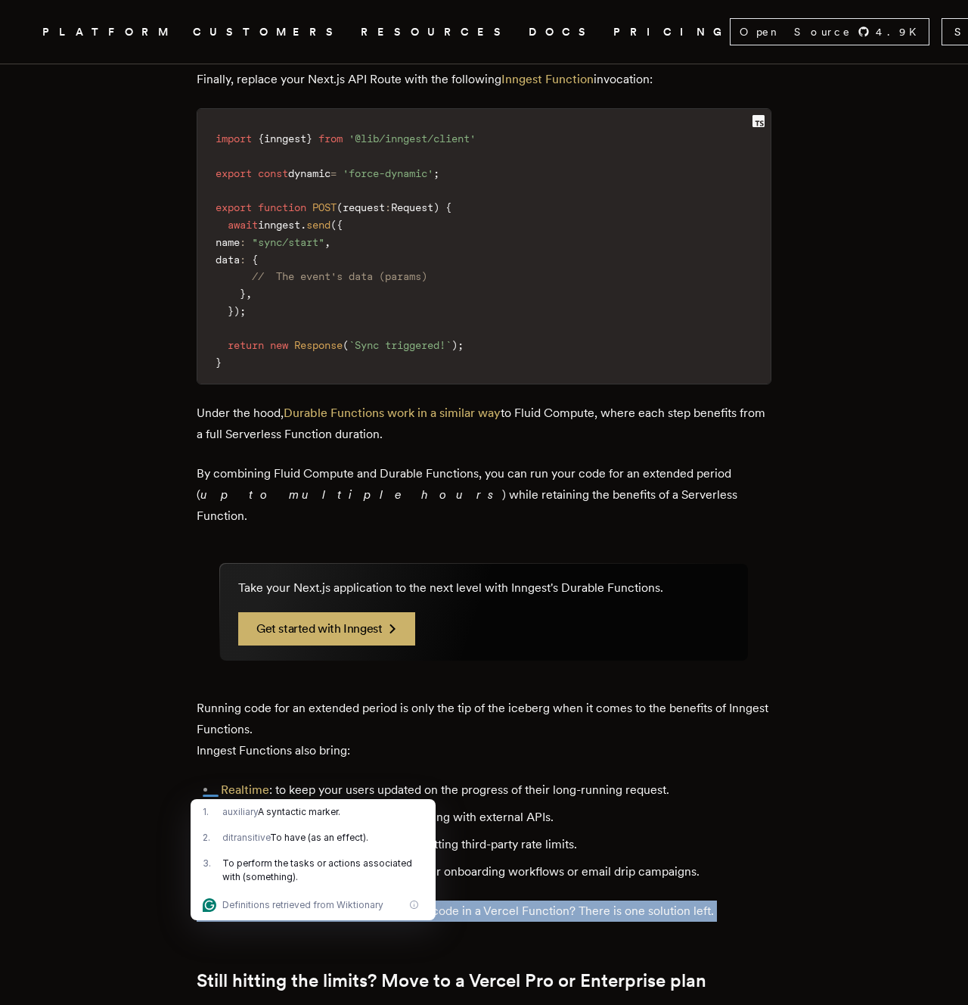
click at [455, 900] on p "Do you still want to keep your long-running code in a Vercel Function? There is…" at bounding box center [484, 910] width 575 height 21
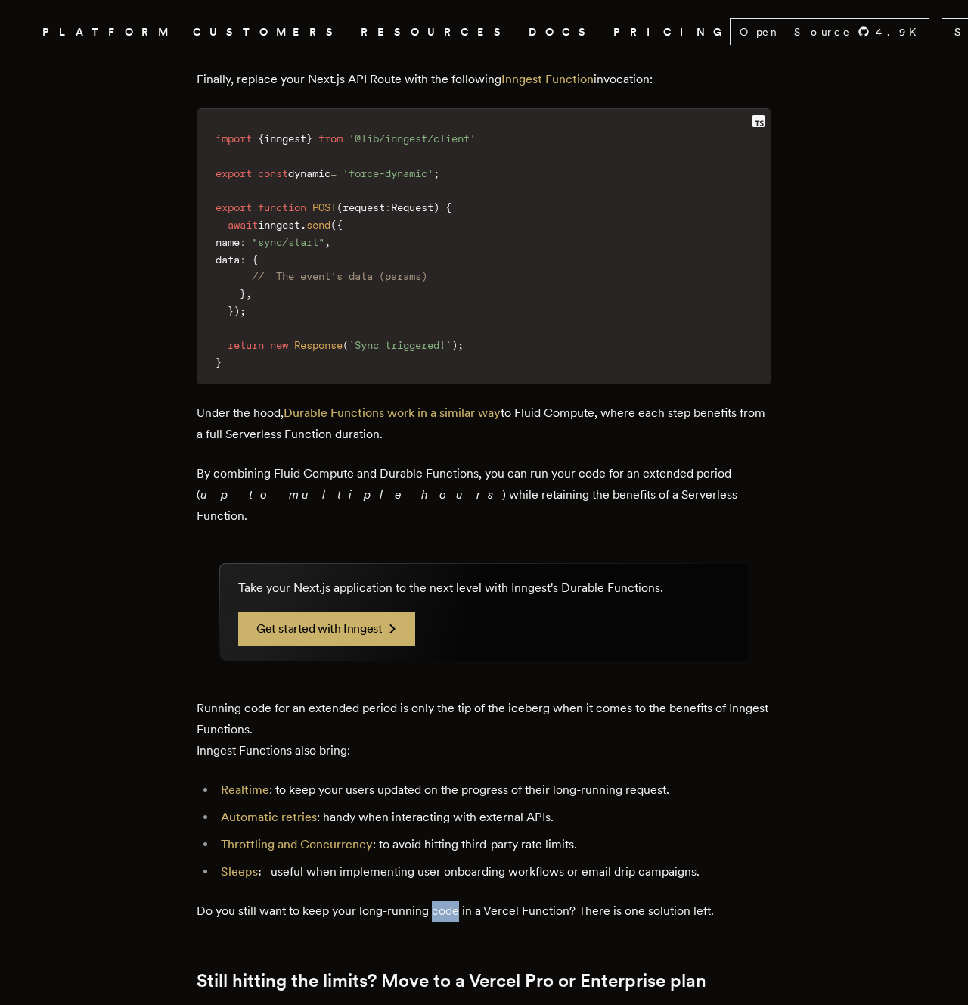
click at [455, 900] on p "Do you still want to keep your long-running code in a Vercel Function? There is…" at bounding box center [484, 910] width 575 height 21
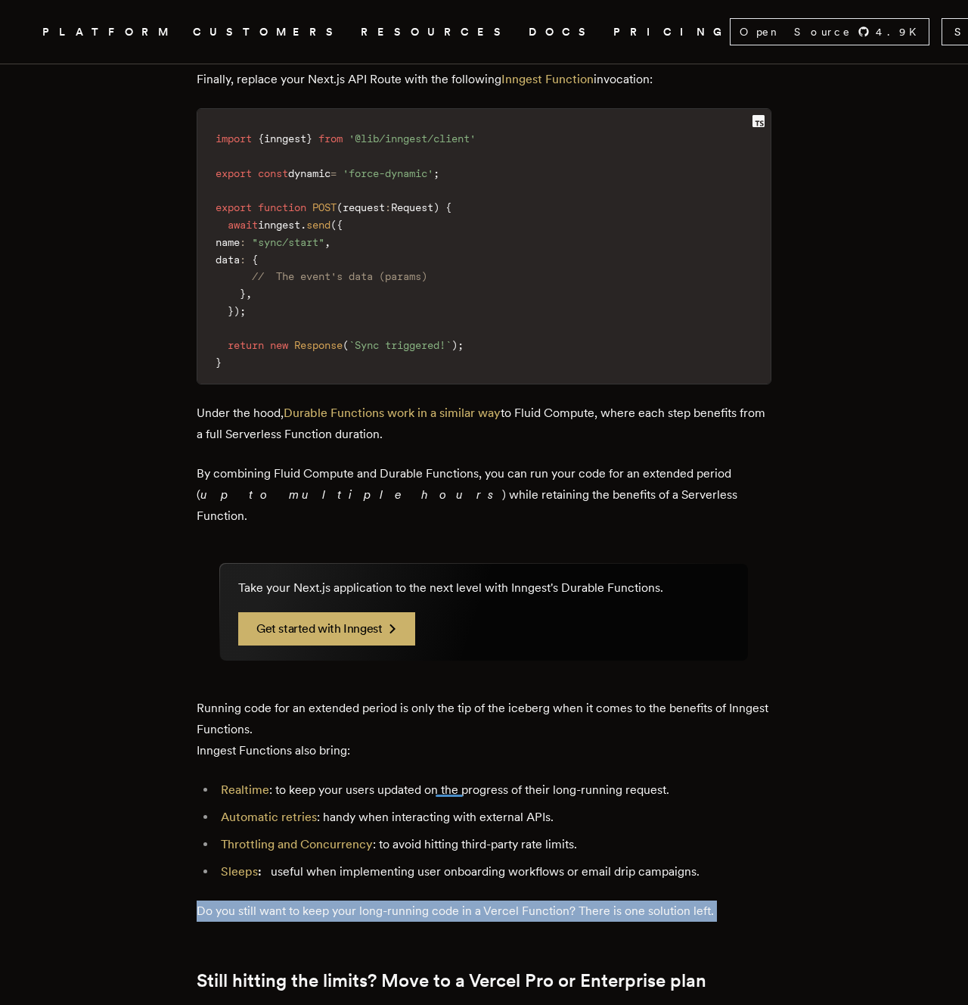
click at [455, 900] on p "Do you still want to keep your long-running code in a Vercel Function? There is…" at bounding box center [484, 910] width 575 height 21
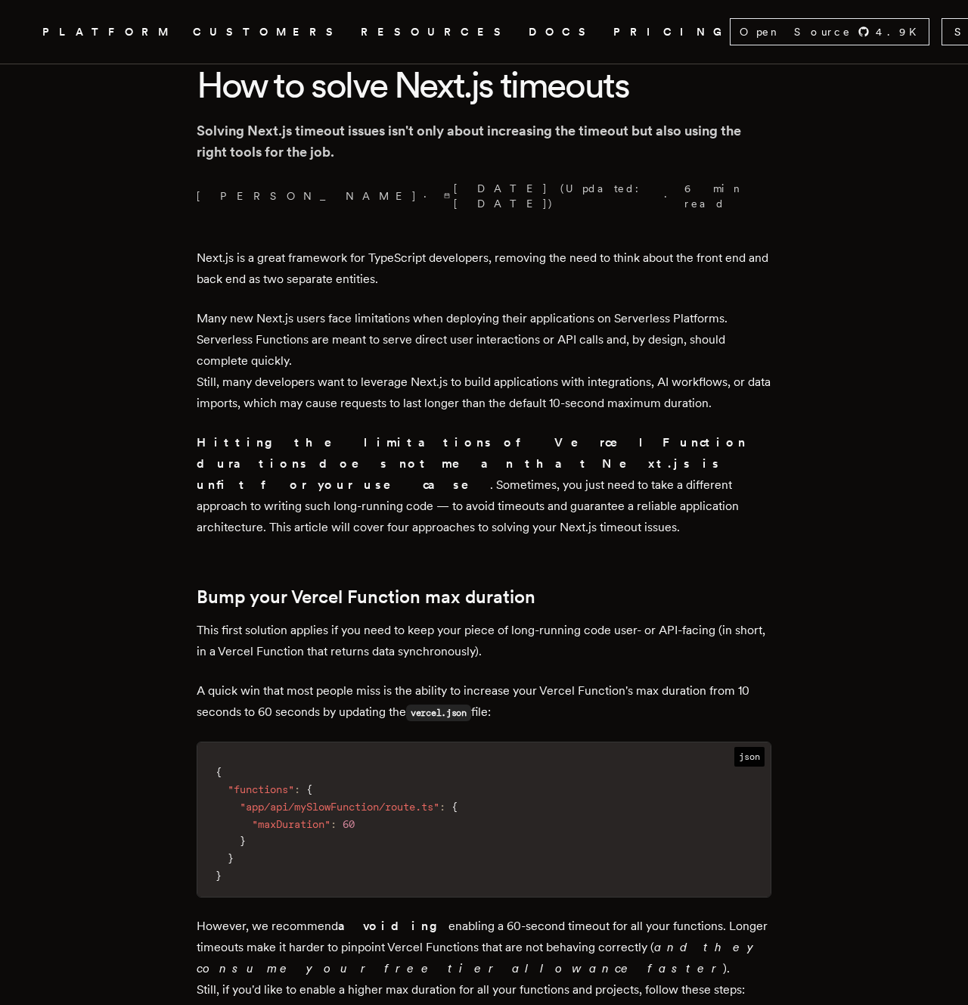
scroll to position [0, 0]
